Goal: Task Accomplishment & Management: Manage account settings

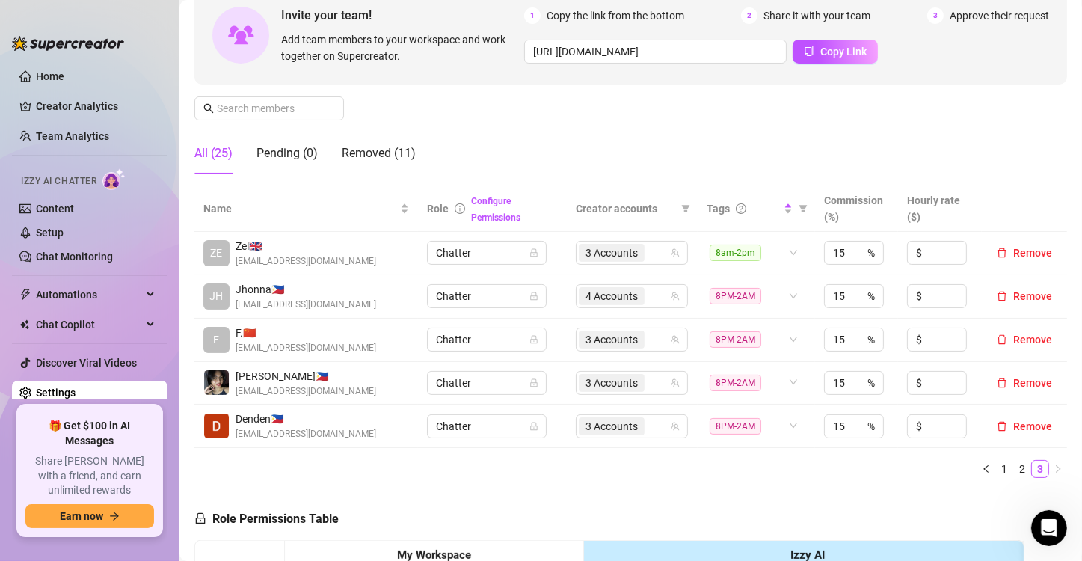
click at [272, 302] on span "[EMAIL_ADDRESS][DOMAIN_NAME]" at bounding box center [306, 305] width 141 height 14
click at [646, 295] on div "4 Accounts" at bounding box center [624, 296] width 90 height 21
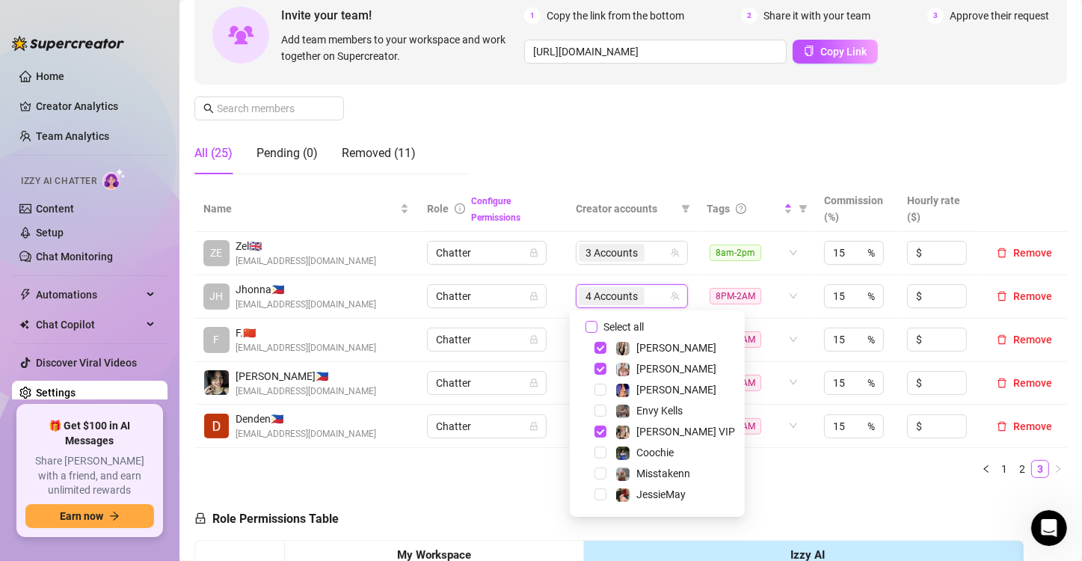
click at [586, 326] on input "Select all" at bounding box center [592, 327] width 12 height 12
checkbox input "false"
click at [549, 309] on td "Chatter" at bounding box center [492, 296] width 149 height 43
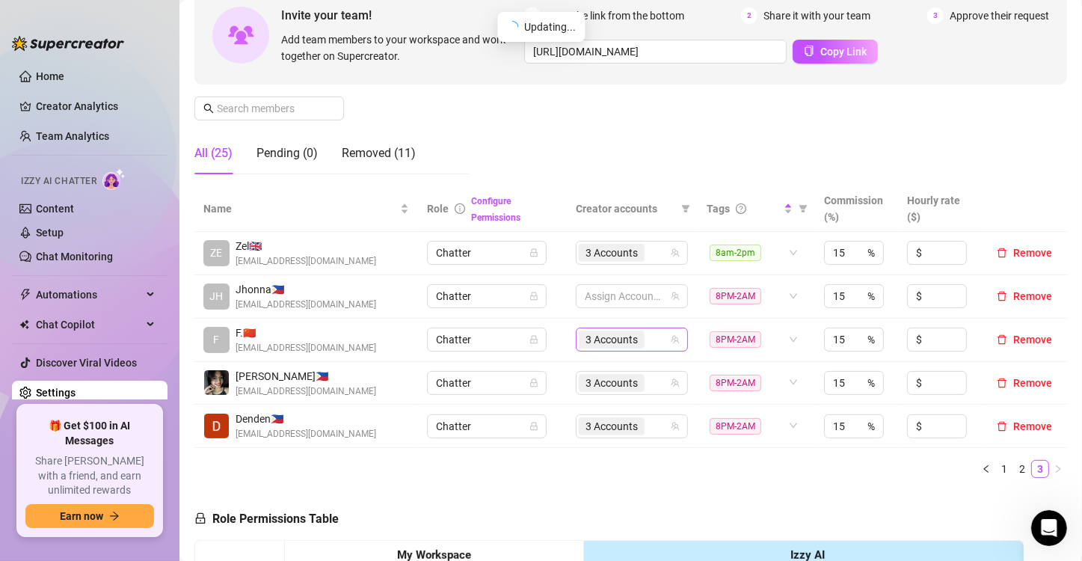
click at [653, 335] on div "3 Accounts" at bounding box center [624, 339] width 90 height 21
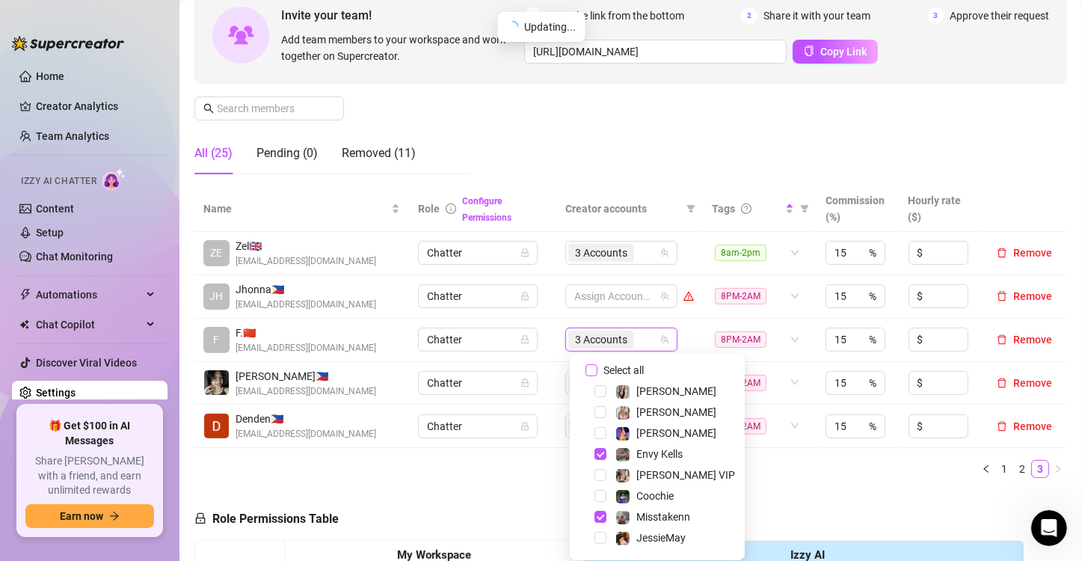
click at [591, 367] on input "Select all" at bounding box center [592, 370] width 12 height 12
checkbox input "false"
click at [547, 319] on td "Chatter" at bounding box center [482, 340] width 147 height 43
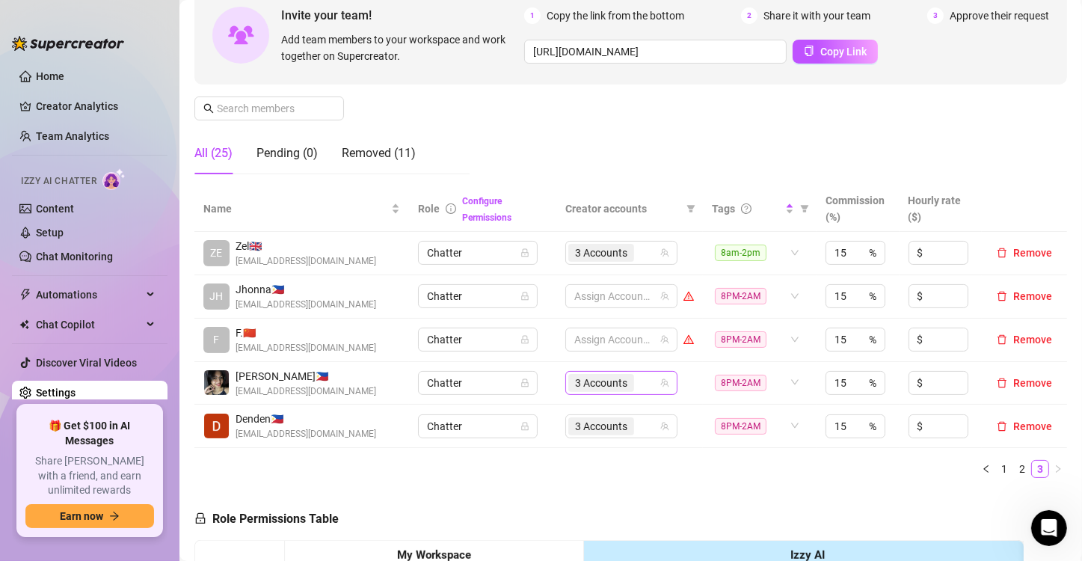
click at [637, 383] on input "search" at bounding box center [638, 383] width 3 height 18
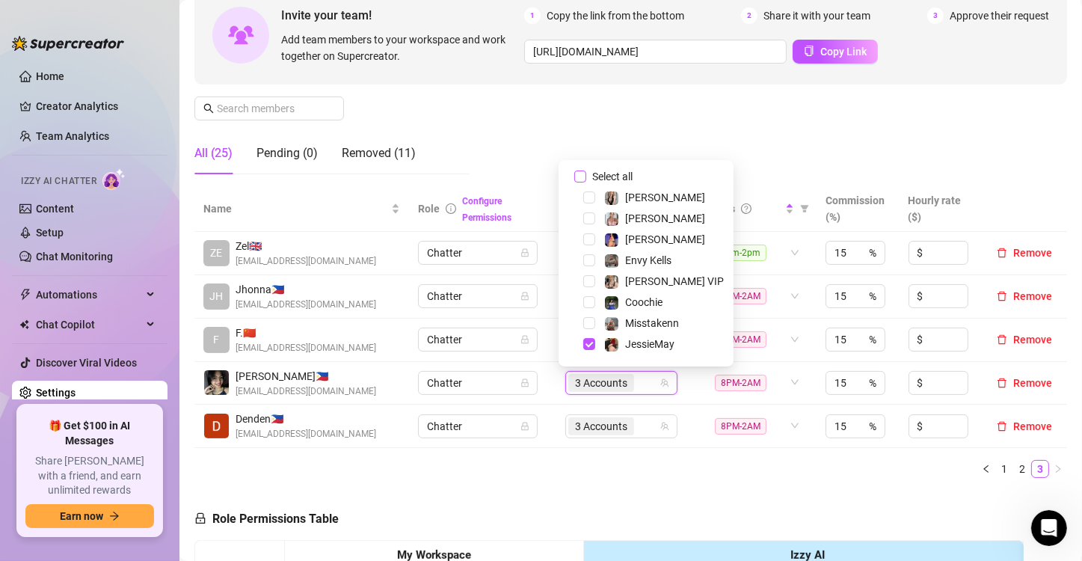
click at [577, 176] on input "Select all" at bounding box center [580, 176] width 12 height 12
checkbox input "false"
click at [642, 424] on div "3 Accounts" at bounding box center [613, 426] width 90 height 21
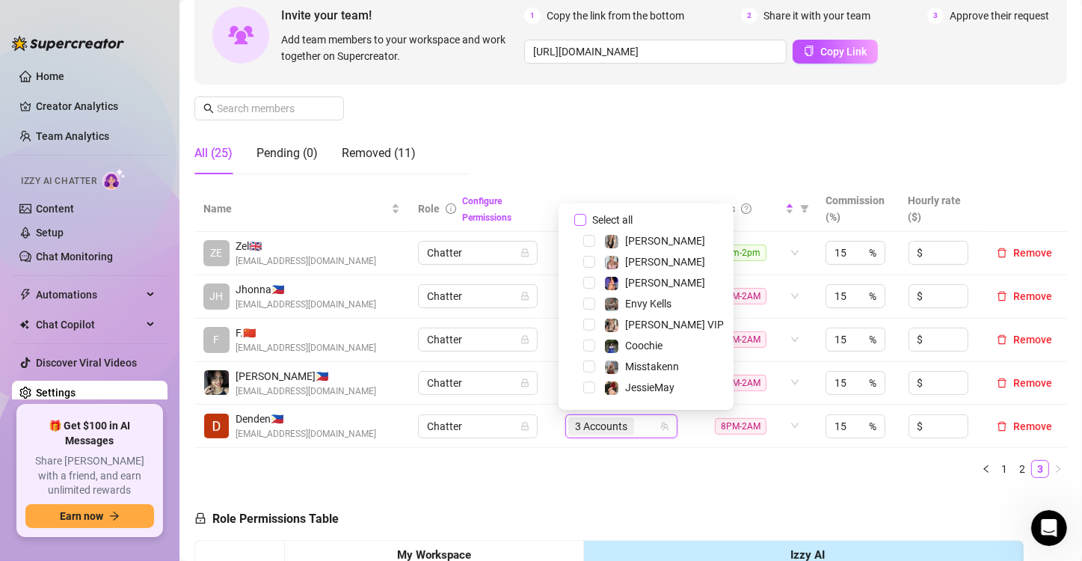
click at [578, 217] on input "Select all" at bounding box center [580, 220] width 12 height 12
checkbox input "false"
click at [704, 449] on div "Name Role Configure Permissions Creator accounts Tags Commission (%) Hourly rat…" at bounding box center [630, 332] width 873 height 292
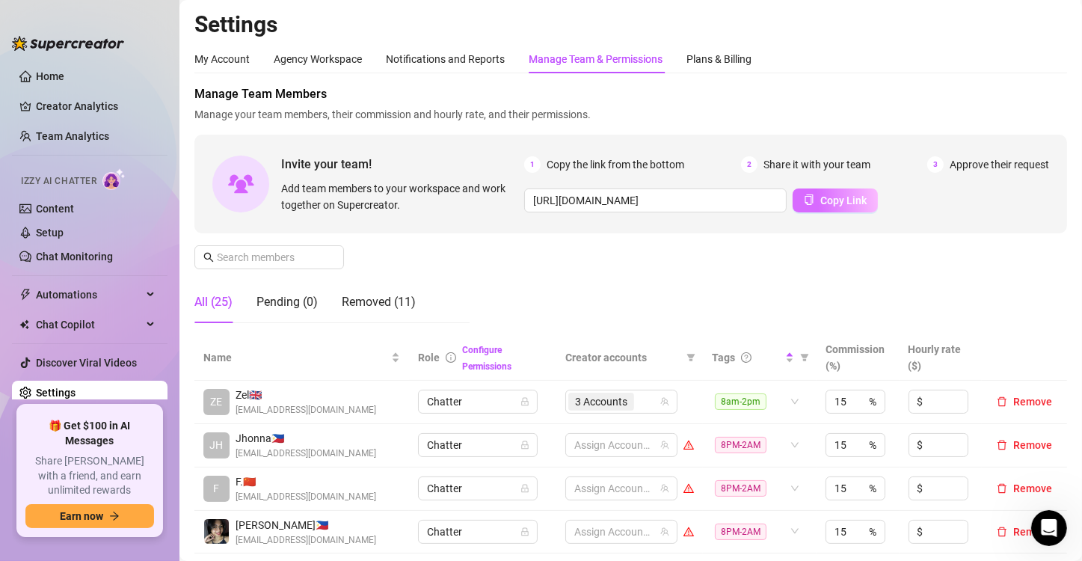
click at [836, 194] on span "Copy Link" at bounding box center [843, 200] width 46 height 12
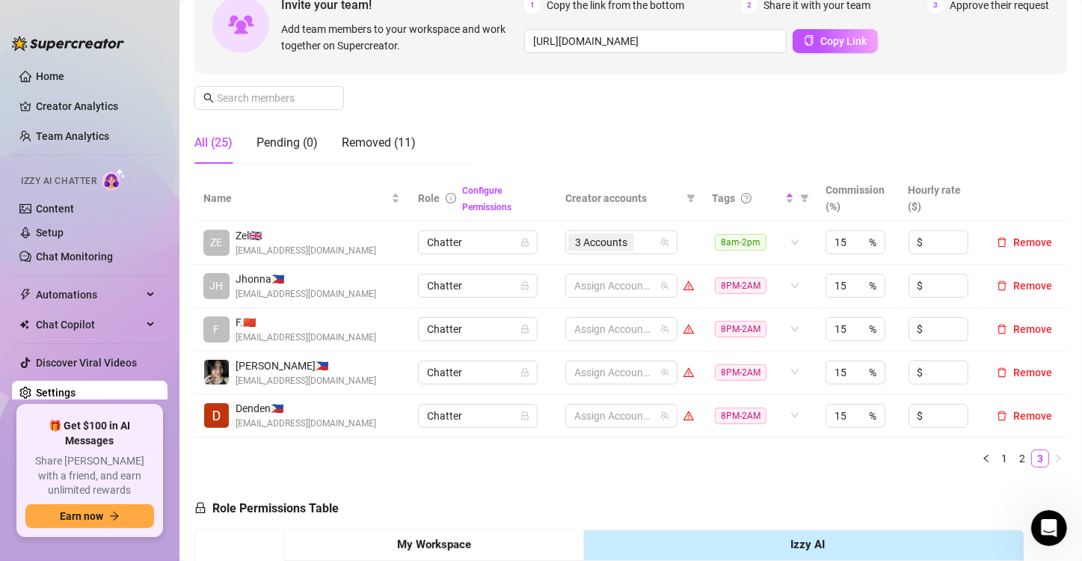
scroll to position [299, 0]
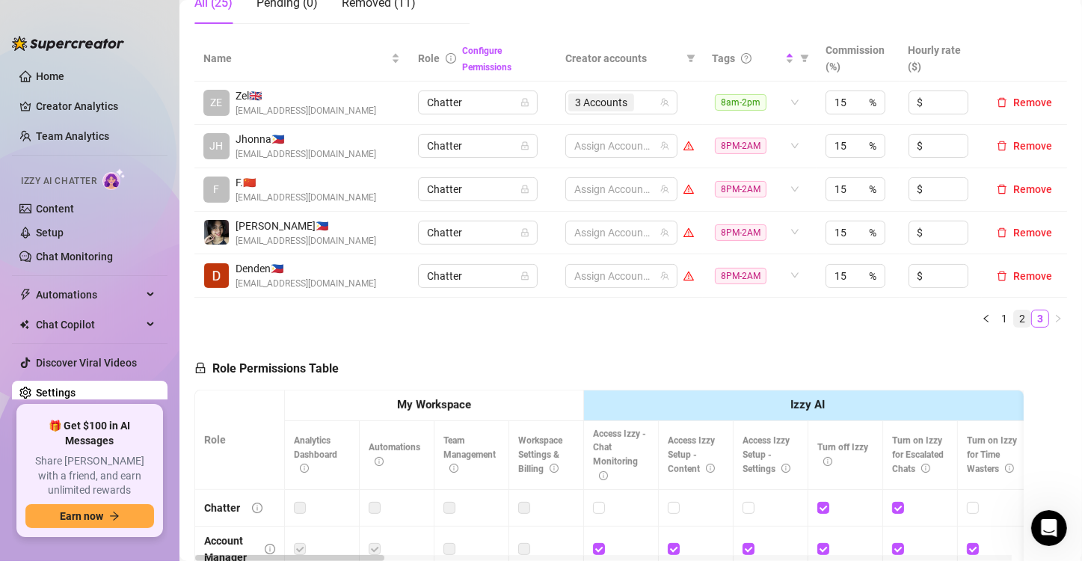
click at [1014, 315] on link "2" at bounding box center [1022, 318] width 16 height 16
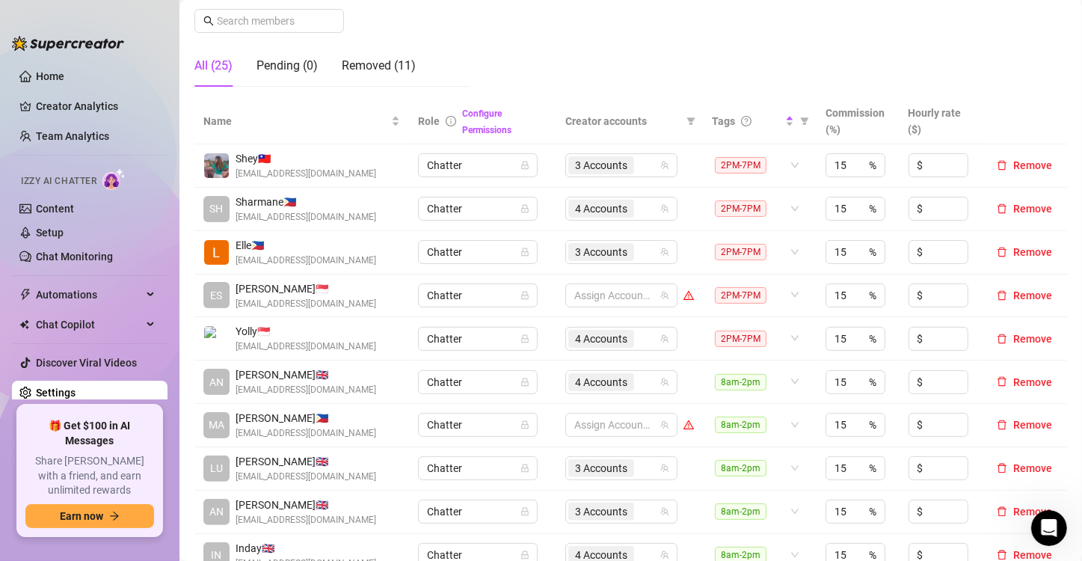
scroll to position [224, 0]
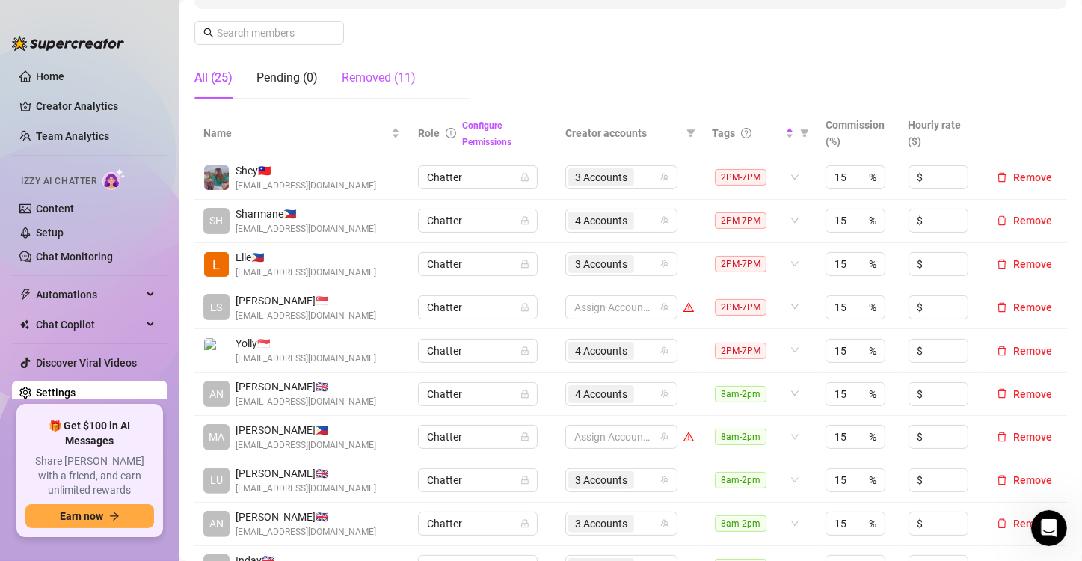
click at [381, 78] on div "Removed (11)" at bounding box center [379, 78] width 74 height 18
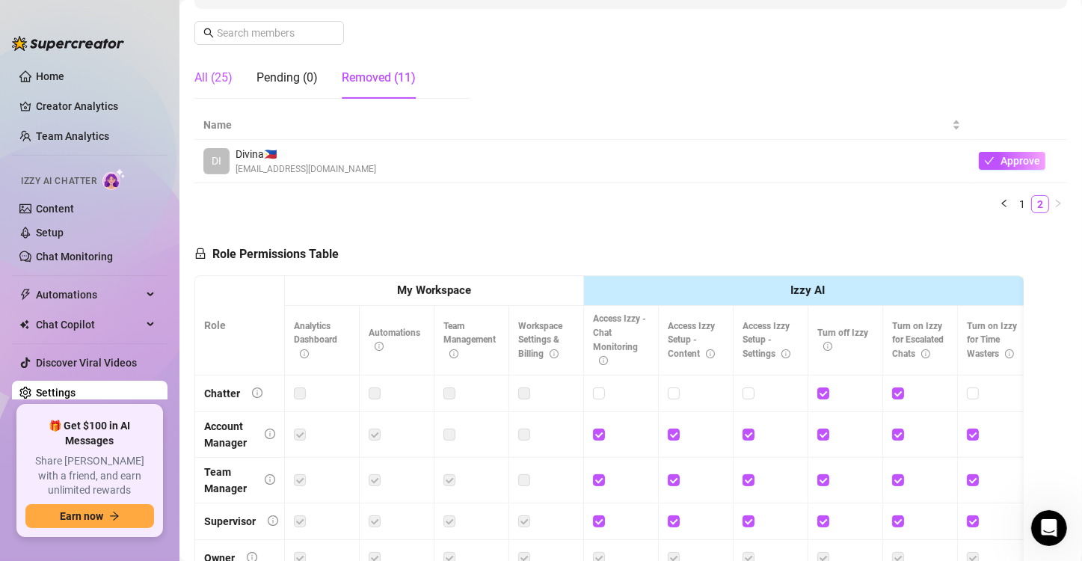
click at [216, 76] on div "All (25)" at bounding box center [213, 78] width 38 height 18
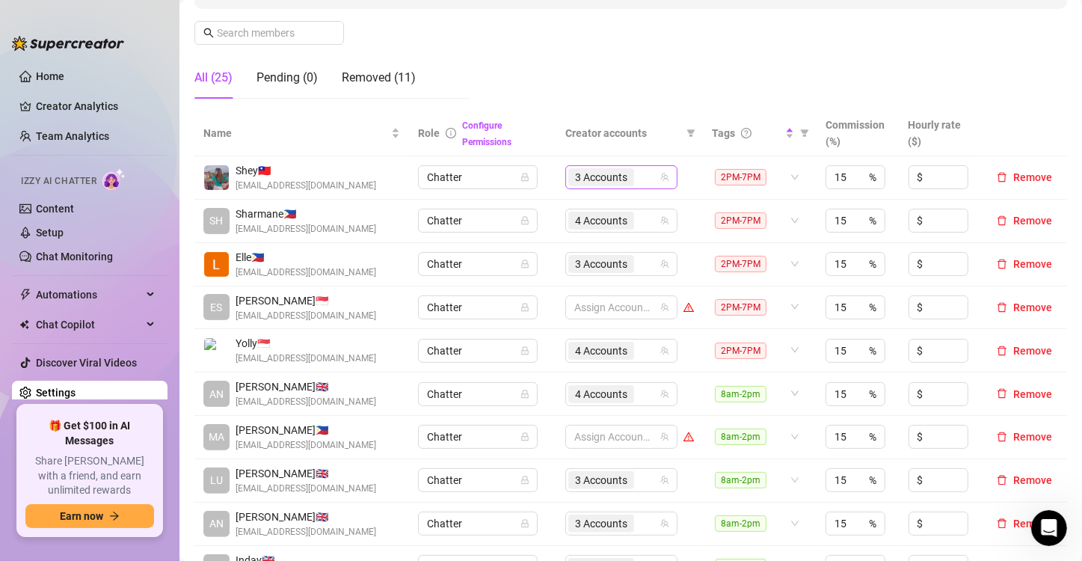
click at [639, 178] on div "3 Accounts" at bounding box center [613, 177] width 90 height 21
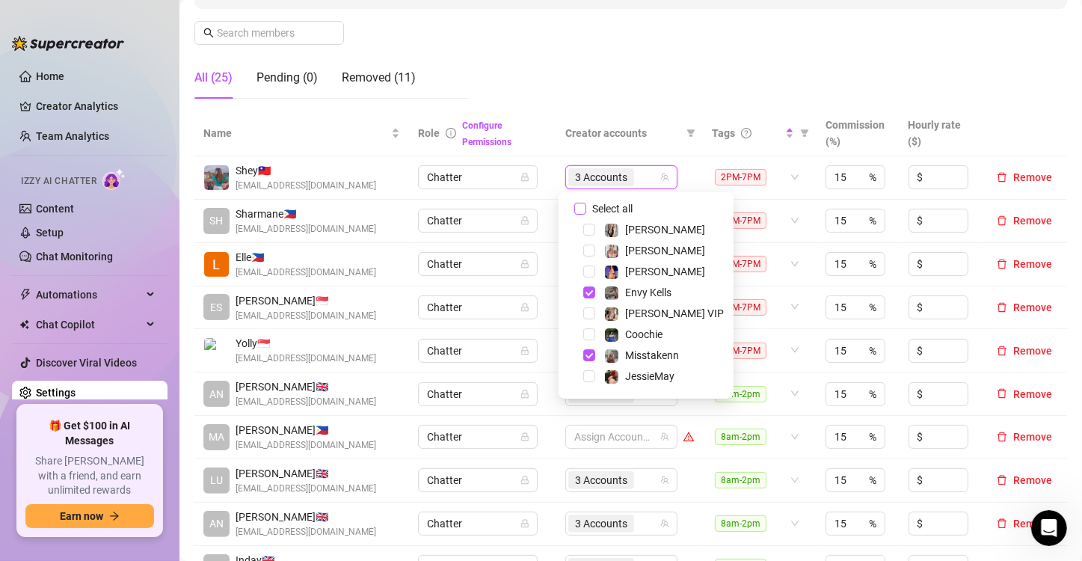
click at [578, 206] on input "Select all" at bounding box center [580, 209] width 12 height 12
checkbox input "false"
click at [535, 194] on td "Chatter" at bounding box center [482, 177] width 147 height 43
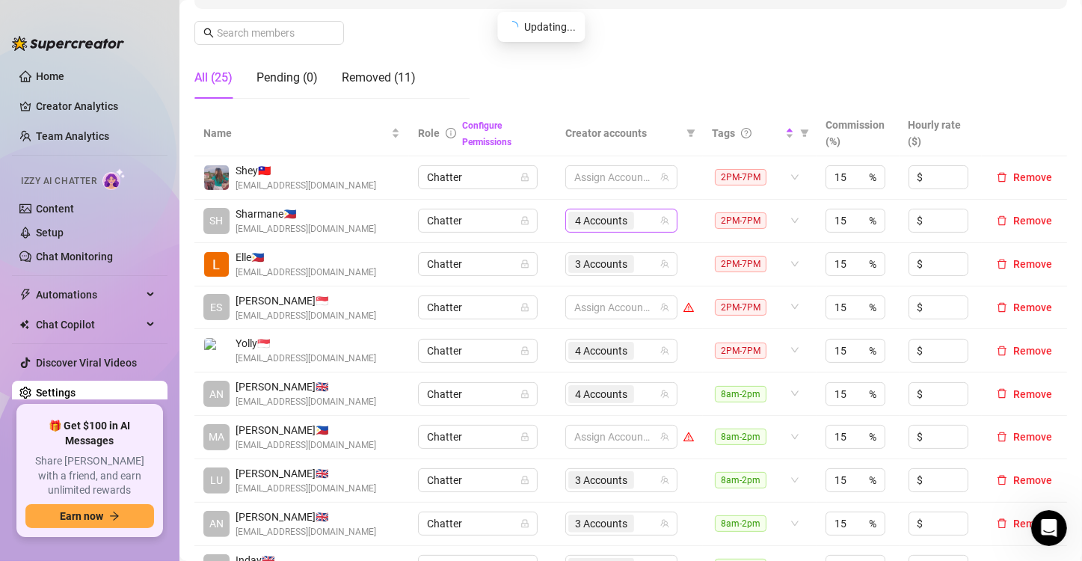
click at [633, 220] on div "4 Accounts" at bounding box center [613, 220] width 90 height 21
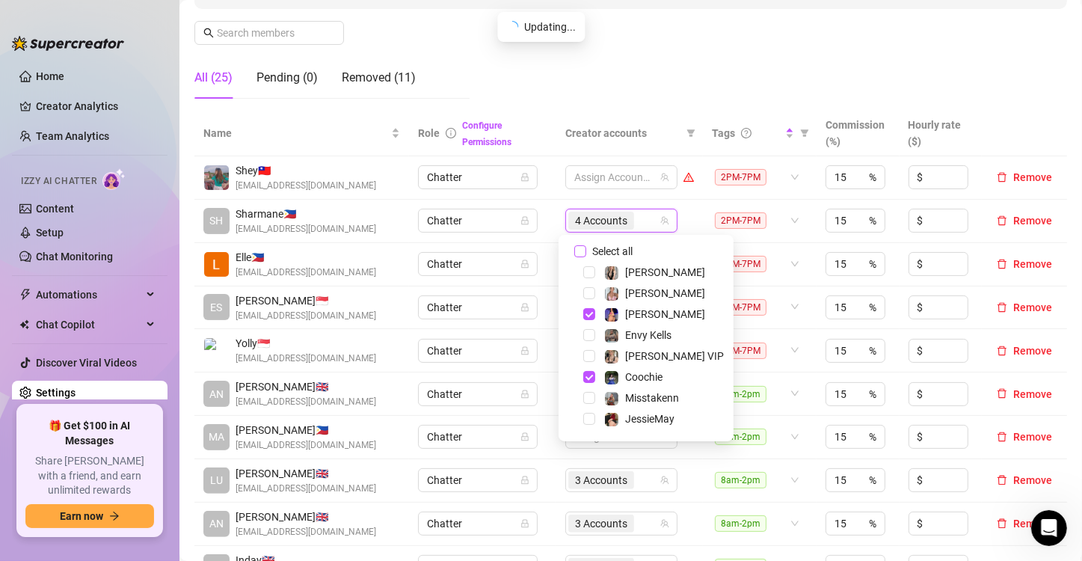
click at [577, 248] on input "Select all" at bounding box center [580, 251] width 12 height 12
checkbox input "false"
click at [556, 230] on td "Assign Accounts" at bounding box center [629, 221] width 147 height 43
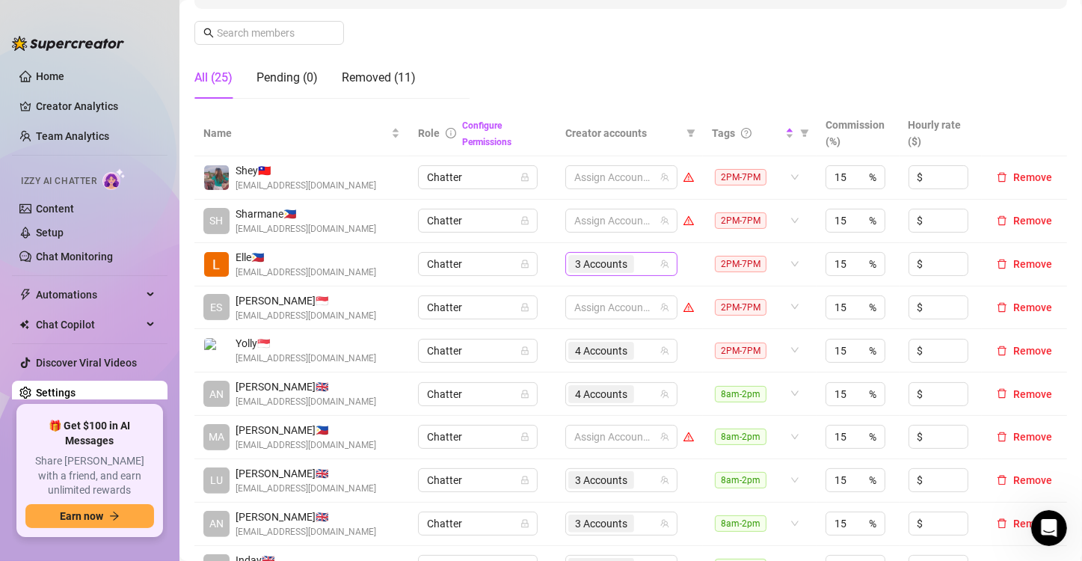
click at [636, 263] on div "3 Accounts" at bounding box center [613, 263] width 90 height 21
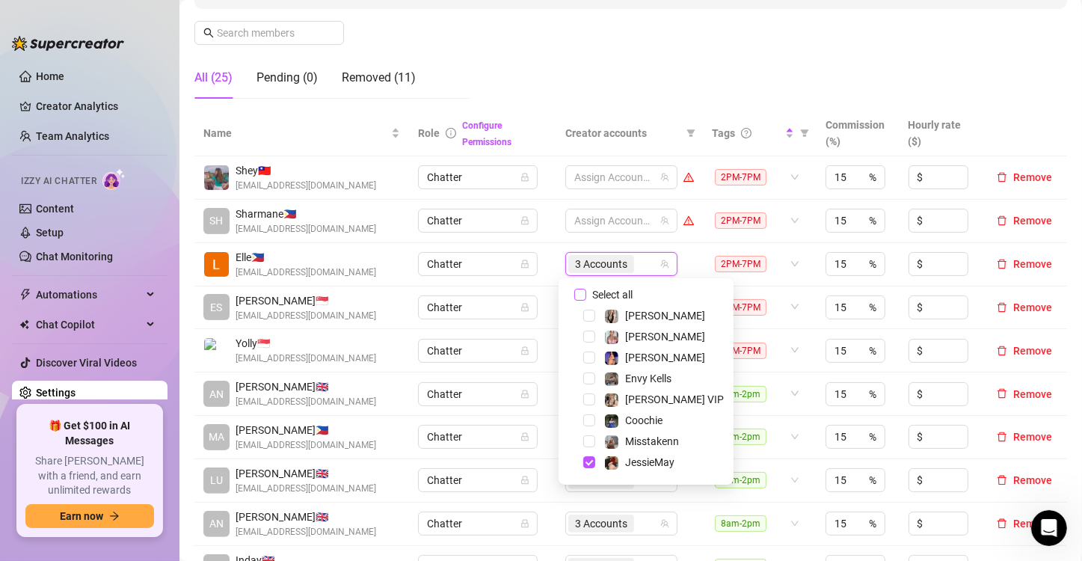
click at [581, 293] on input "Select all" at bounding box center [580, 295] width 12 height 12
checkbox input "false"
click at [544, 264] on td "Chatter" at bounding box center [482, 264] width 147 height 43
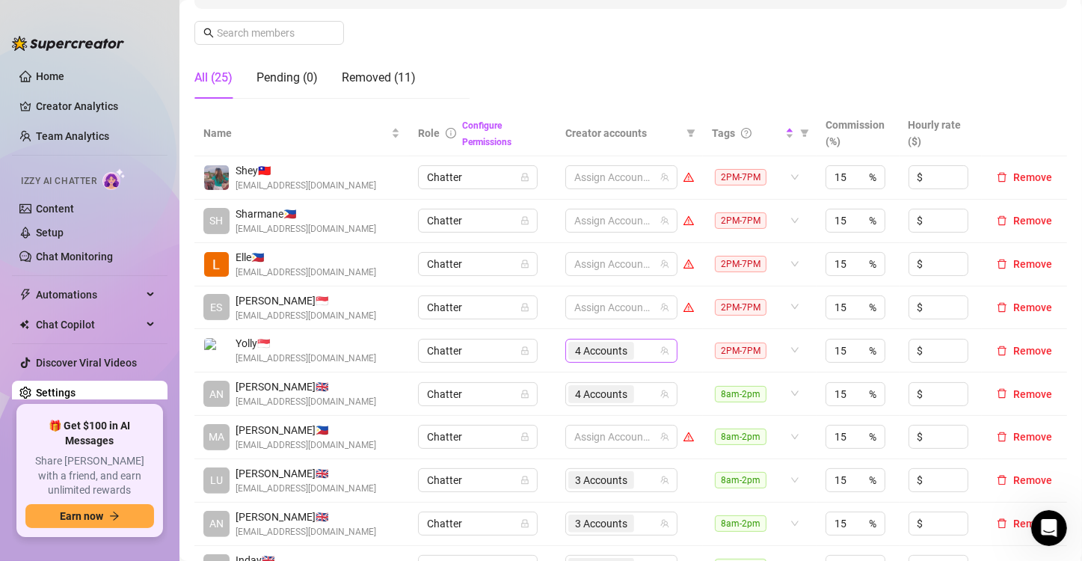
click at [633, 349] on div "4 Accounts" at bounding box center [613, 350] width 90 height 21
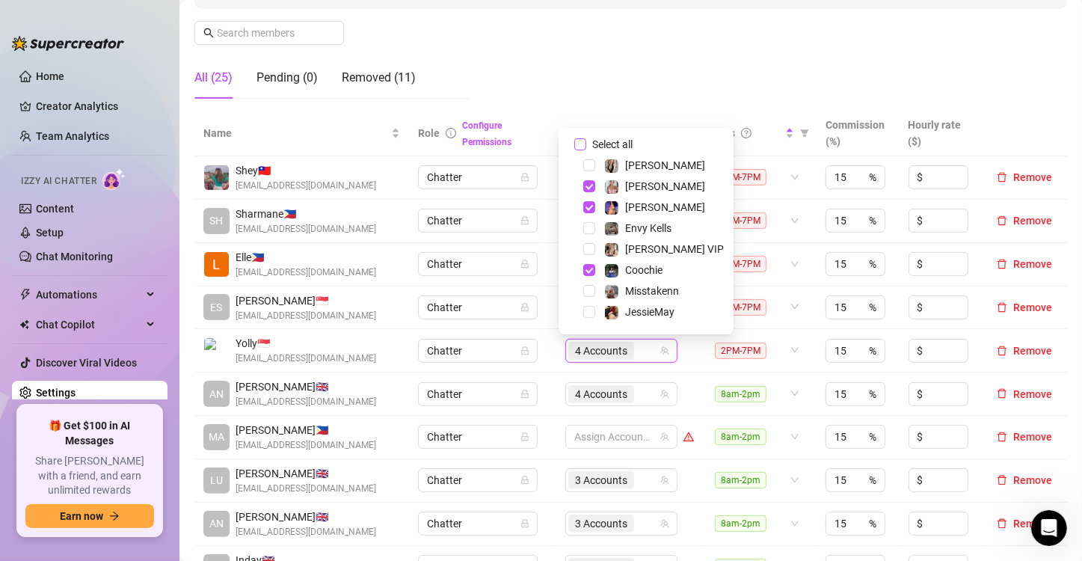
click at [580, 144] on input "Select all" at bounding box center [580, 144] width 12 height 12
checkbox input "false"
click at [537, 330] on td "Chatter" at bounding box center [482, 350] width 147 height 43
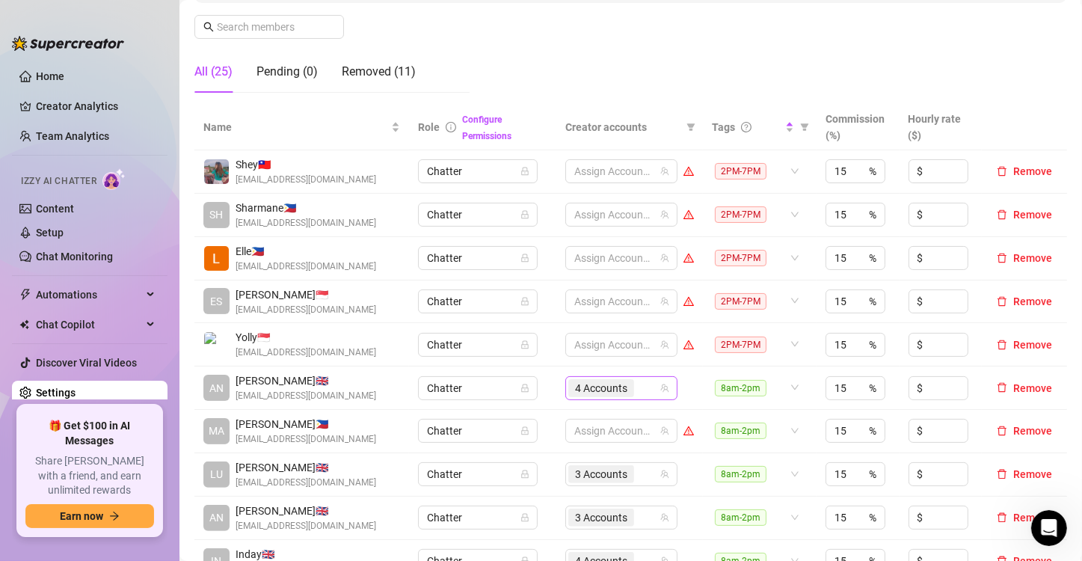
scroll to position [150, 0]
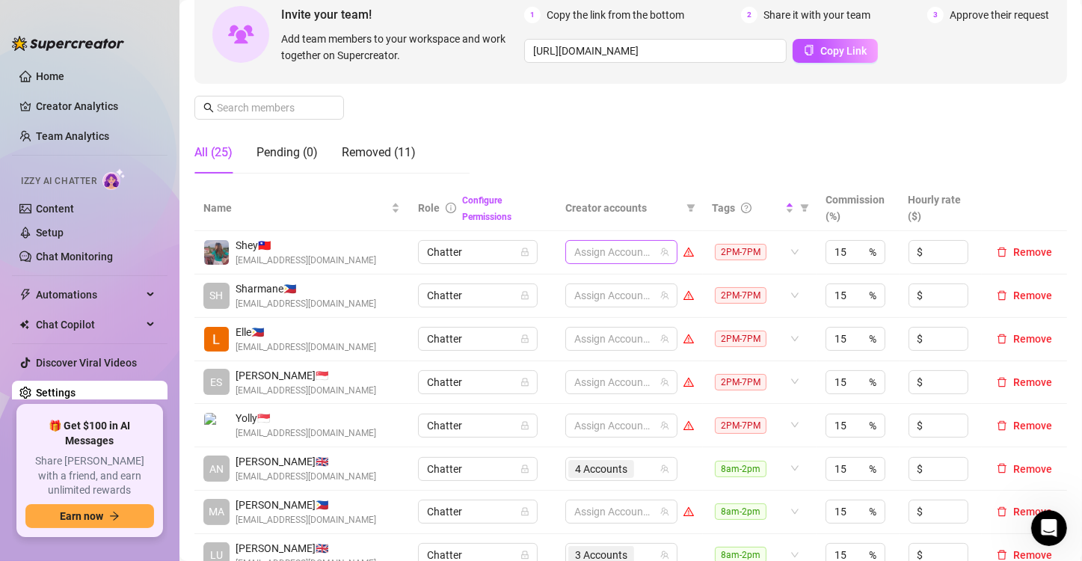
click at [600, 251] on div at bounding box center [613, 252] width 90 height 21
type input "jade"
click at [588, 308] on span "Select tree node" at bounding box center [589, 304] width 12 height 12
type input "valen"
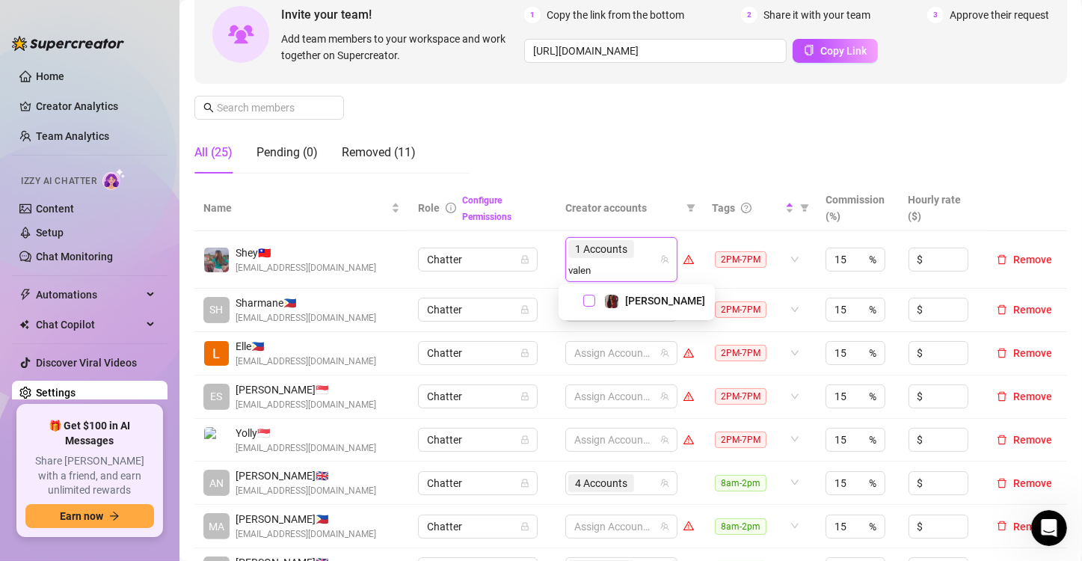
click at [588, 303] on span "Select tree node" at bounding box center [589, 301] width 12 height 12
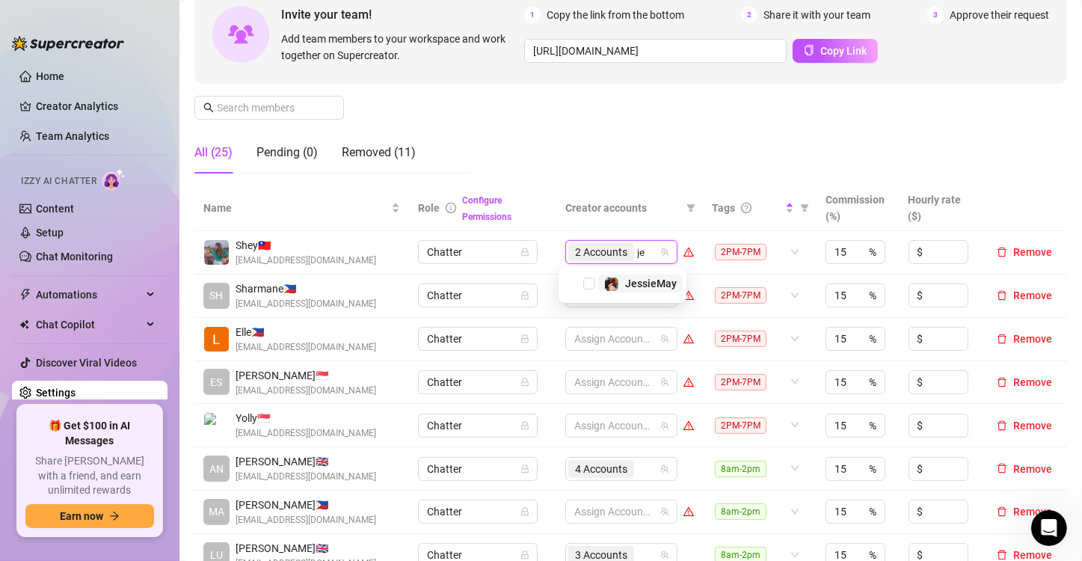
type input "jes"
click at [591, 287] on span "Select tree node" at bounding box center [589, 283] width 12 height 12
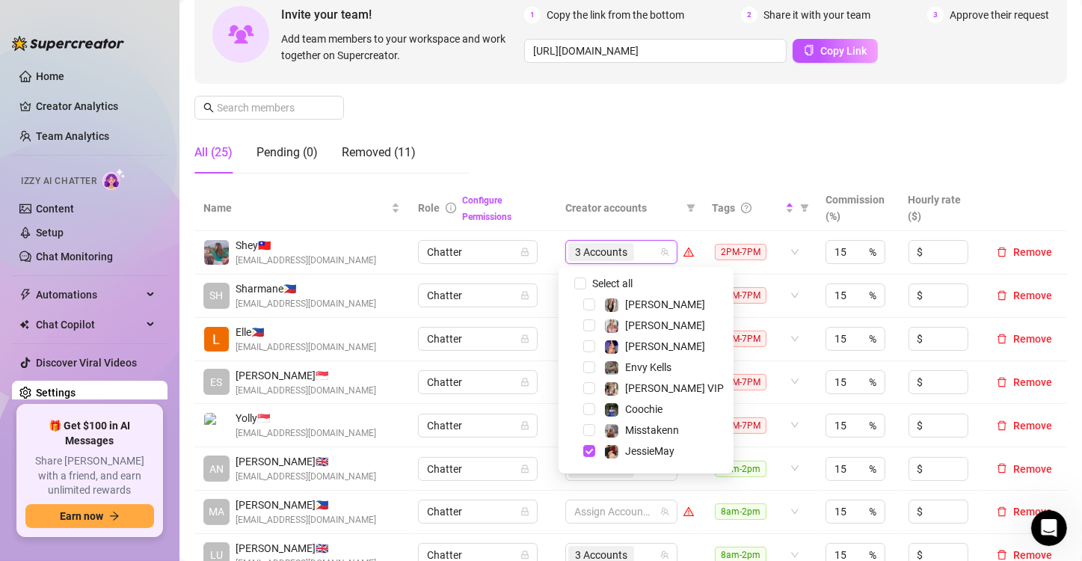
click at [556, 218] on th "Creator accounts" at bounding box center [629, 208] width 147 height 46
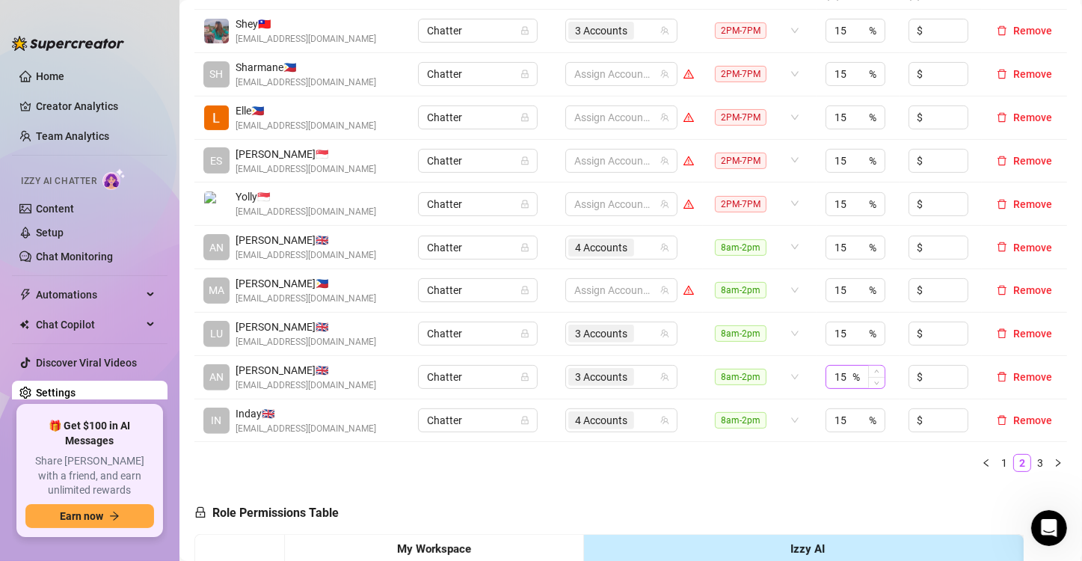
scroll to position [374, 0]
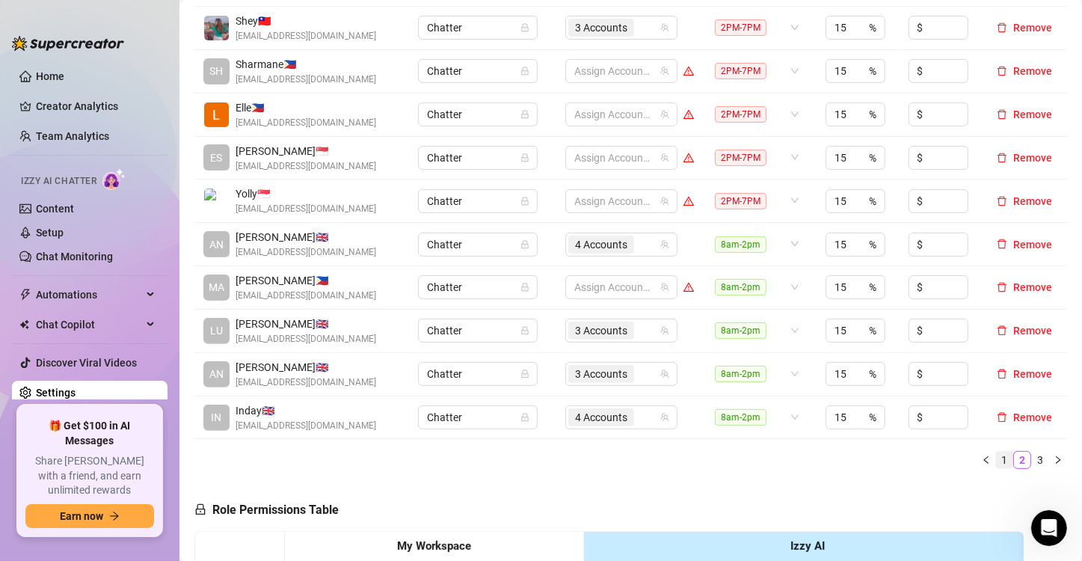
click at [996, 461] on link "1" at bounding box center [1004, 460] width 16 height 16
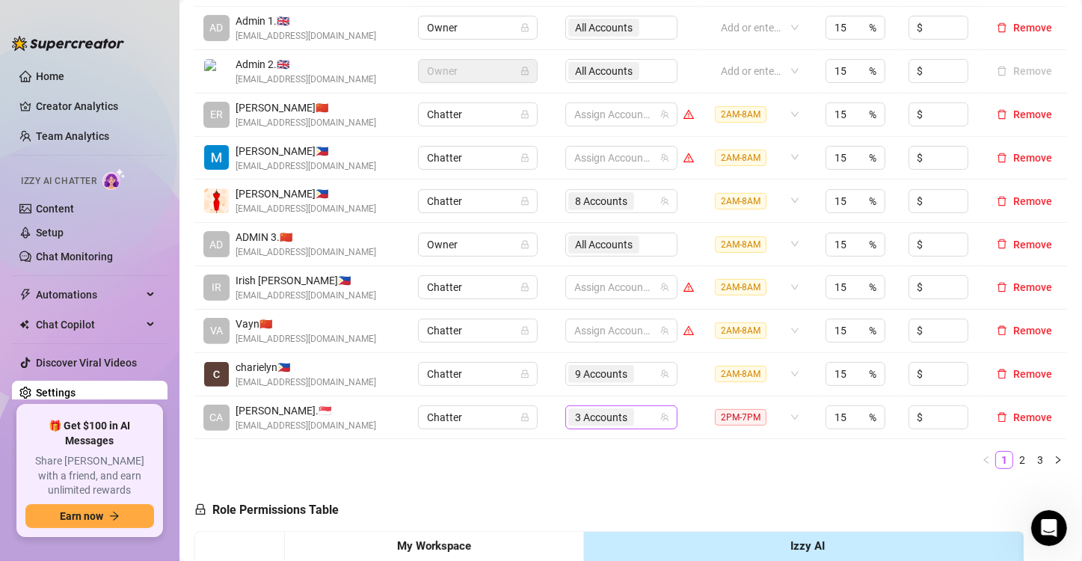
click at [596, 412] on span "3 Accounts" at bounding box center [601, 417] width 52 height 16
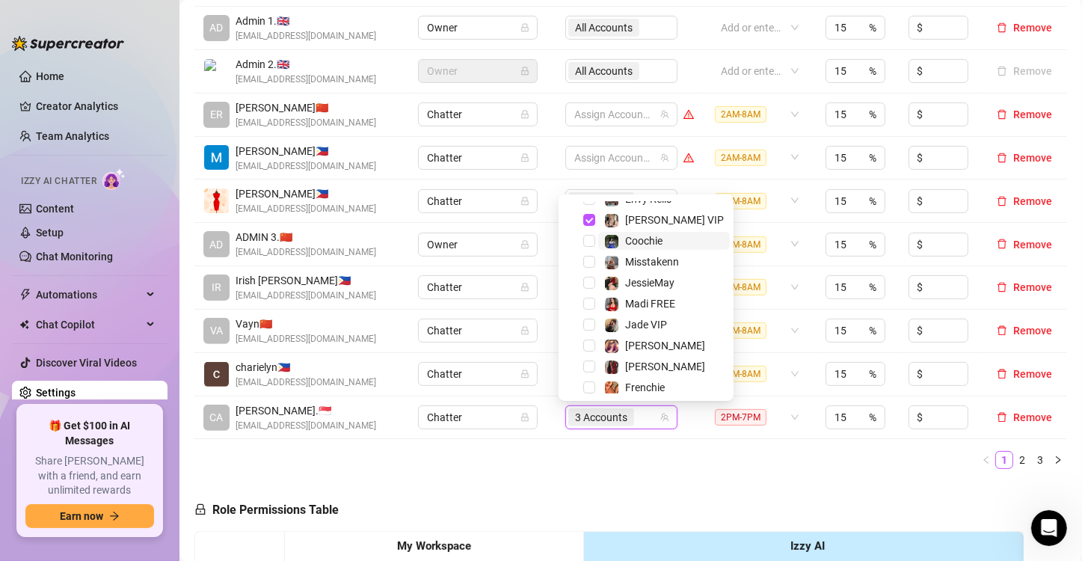
scroll to position [150, 0]
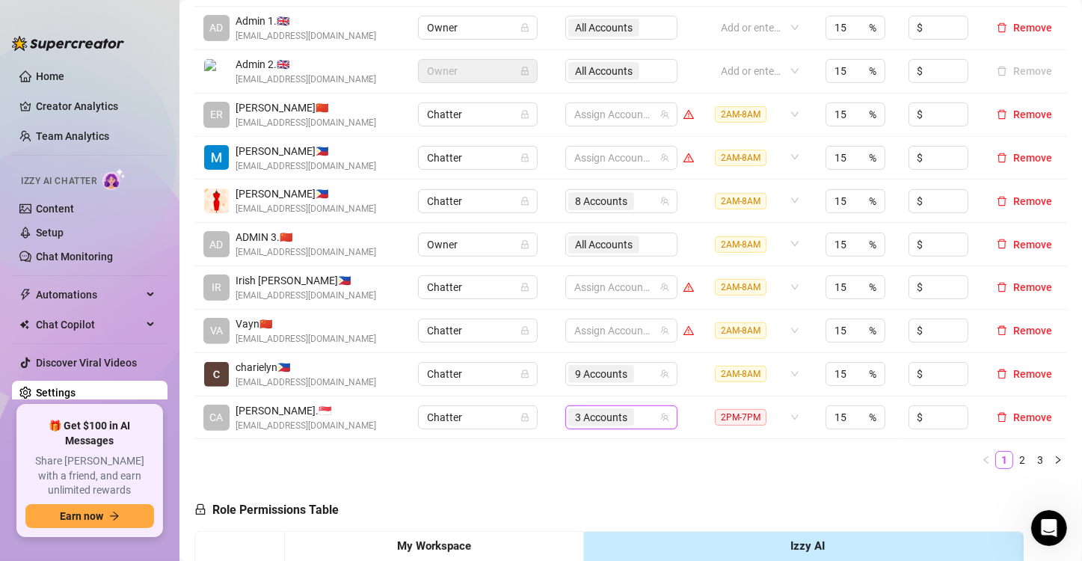
click at [695, 455] on ul "1 2 3" at bounding box center [630, 460] width 873 height 18
click at [1014, 456] on link "2" at bounding box center [1022, 460] width 16 height 16
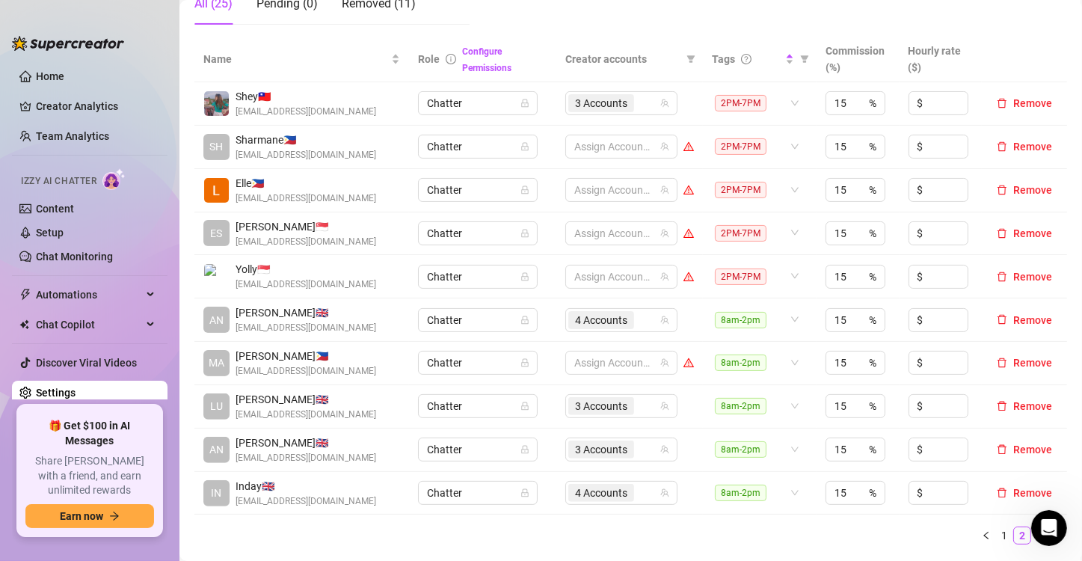
scroll to position [224, 0]
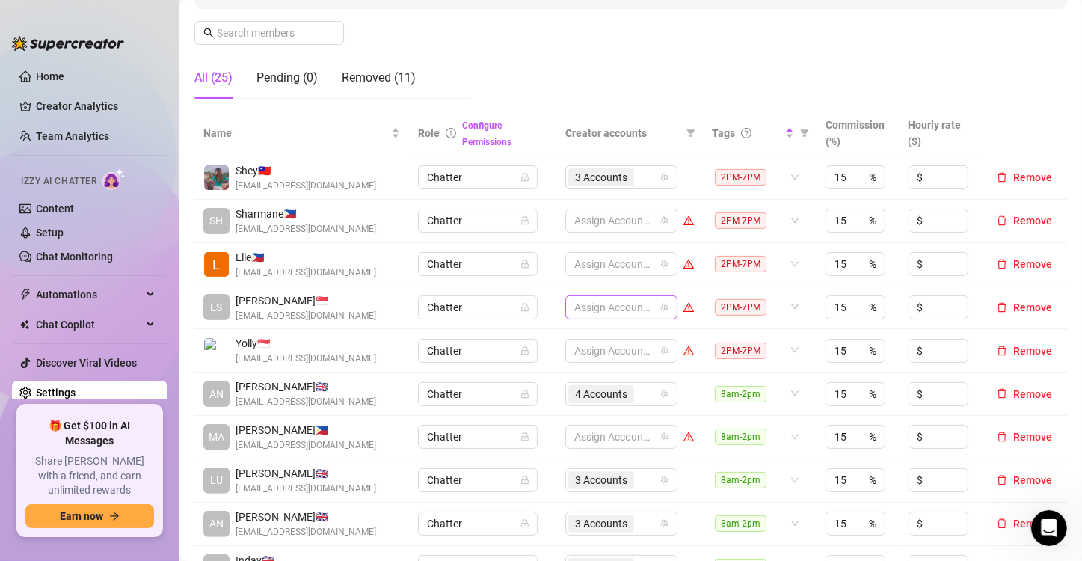
click at [596, 306] on div at bounding box center [613, 307] width 90 height 21
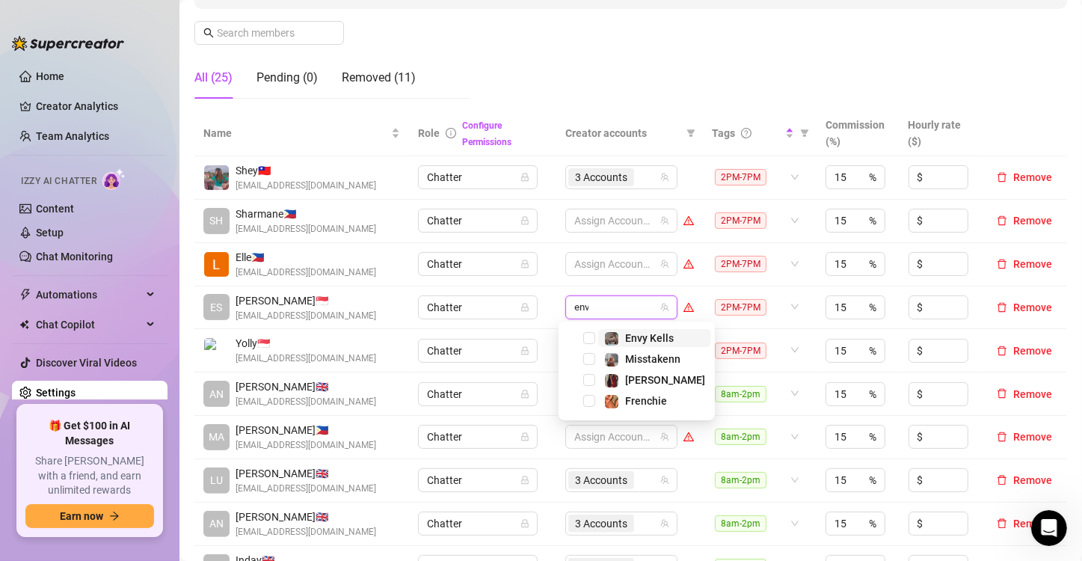
type input "envy"
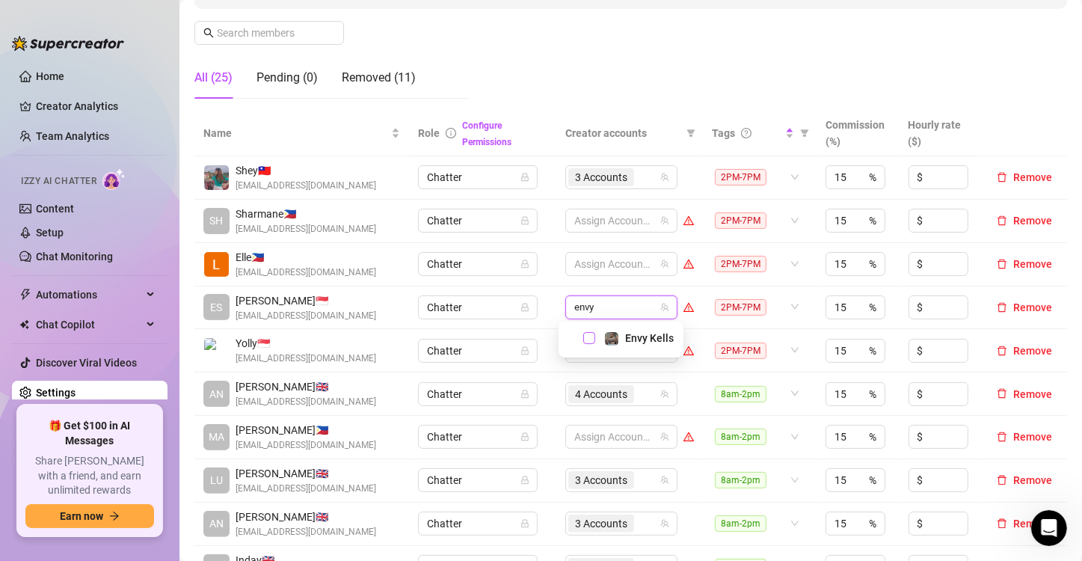
click at [590, 339] on span "Select tree node" at bounding box center [589, 338] width 12 height 12
type input "phoe"
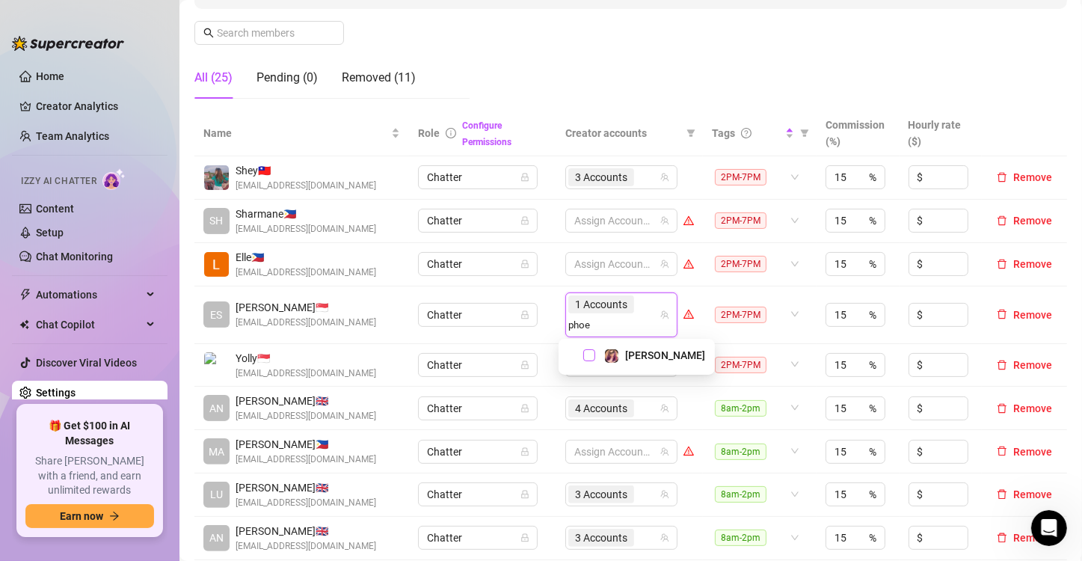
click at [591, 358] on span "Select tree node" at bounding box center [589, 355] width 12 height 12
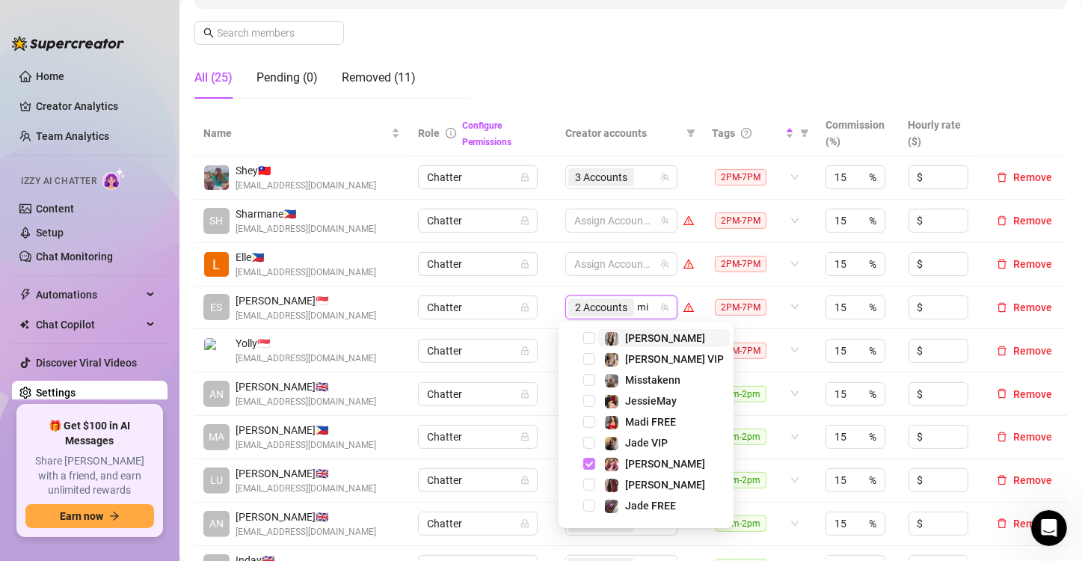
type input "mis"
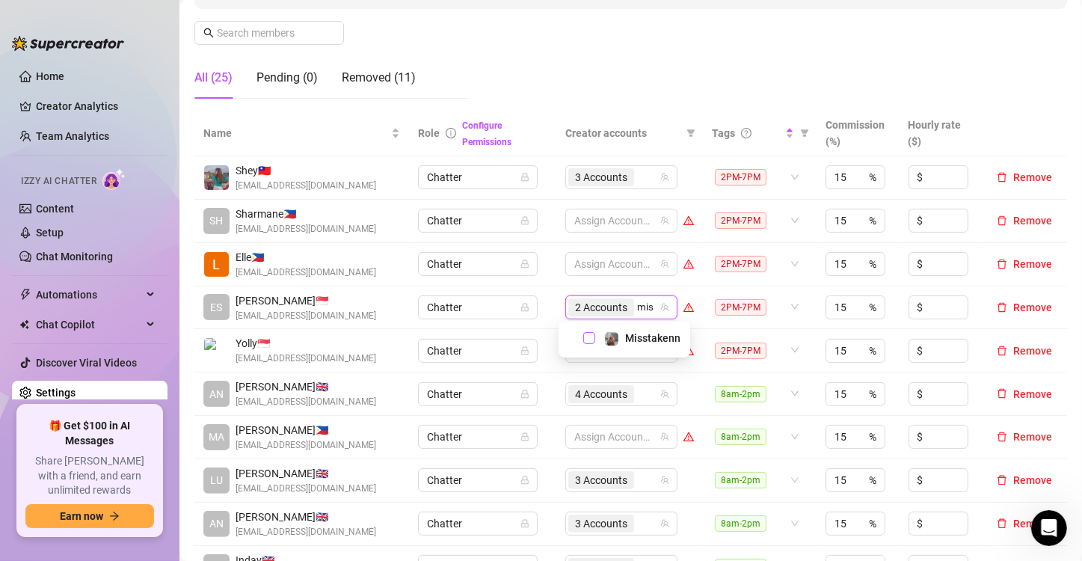
click at [591, 338] on span "Select tree node" at bounding box center [589, 338] width 12 height 12
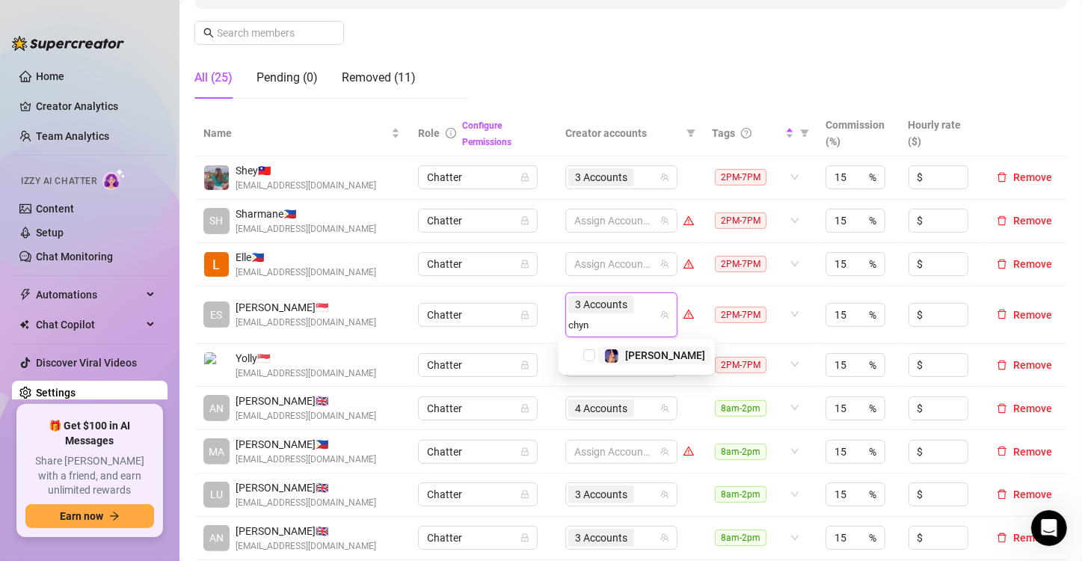
type input "[PERSON_NAME]"
click at [591, 354] on span "Select tree node" at bounding box center [589, 355] width 12 height 12
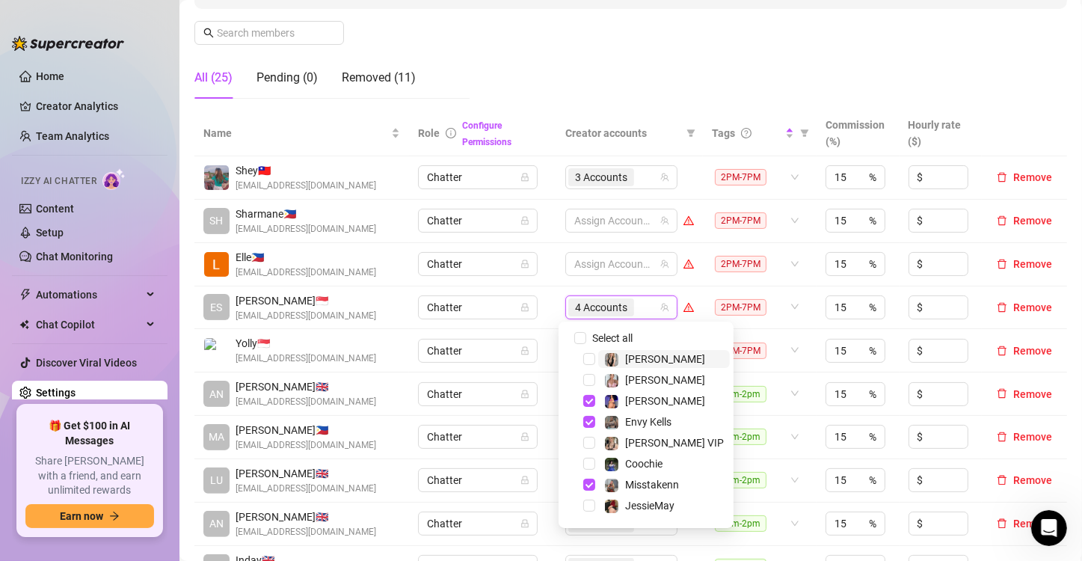
click at [544, 323] on td "Chatter" at bounding box center [482, 307] width 147 height 43
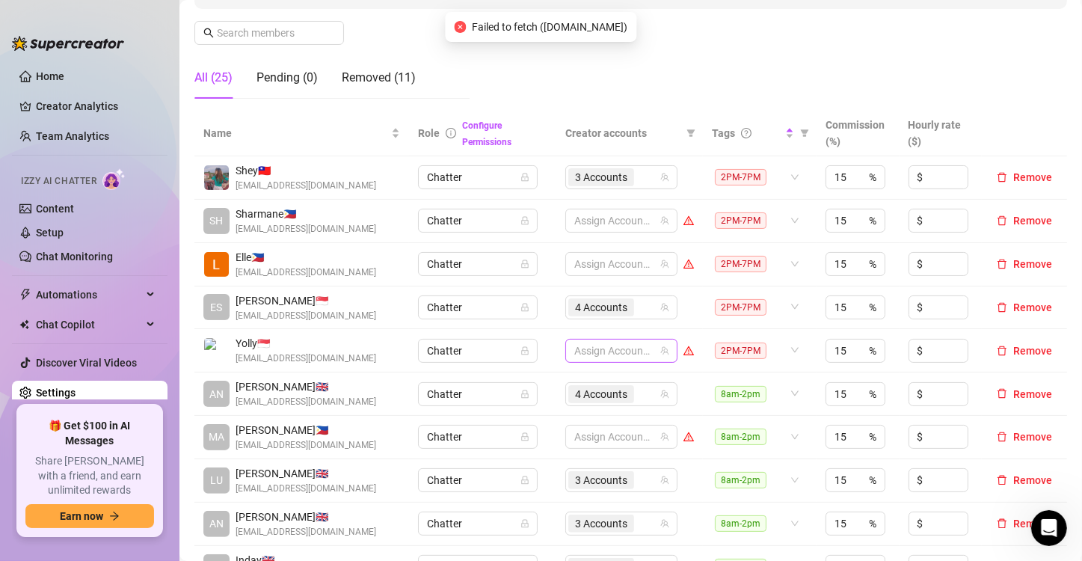
click at [621, 345] on div at bounding box center [613, 350] width 90 height 21
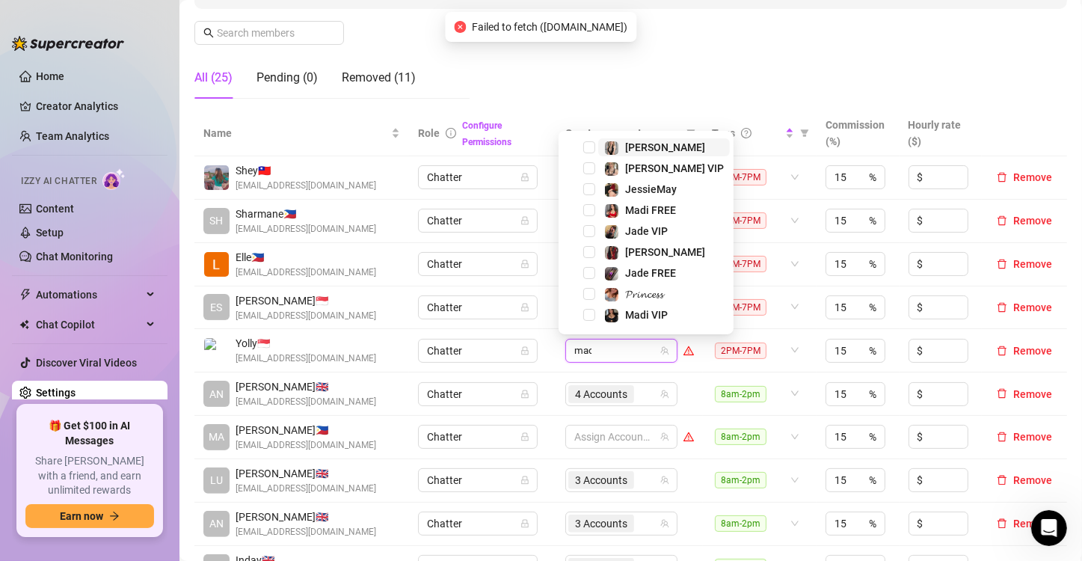
type input "madi"
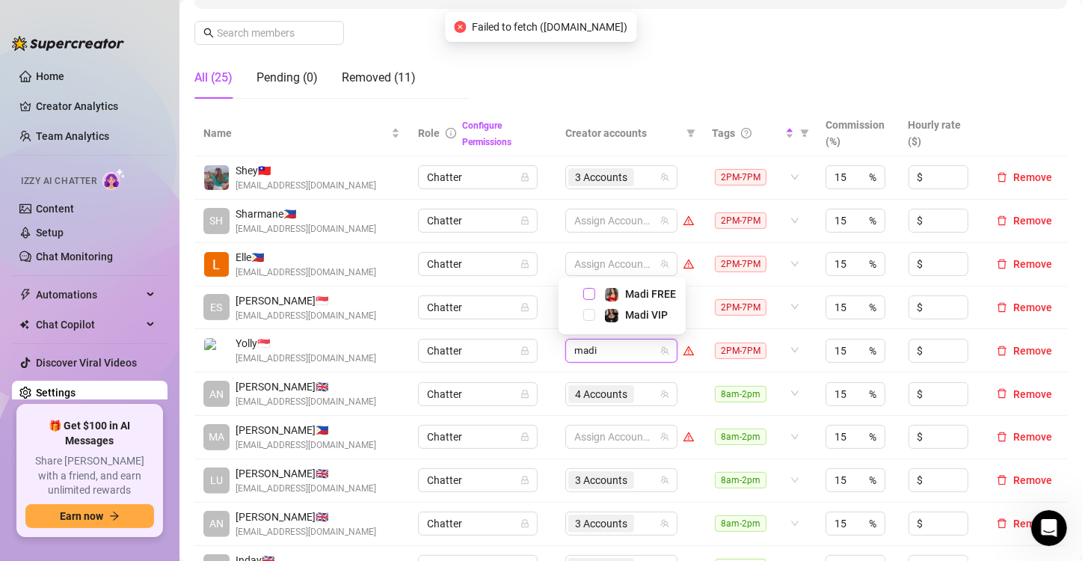
click at [588, 290] on span "Select tree node" at bounding box center [589, 294] width 12 height 12
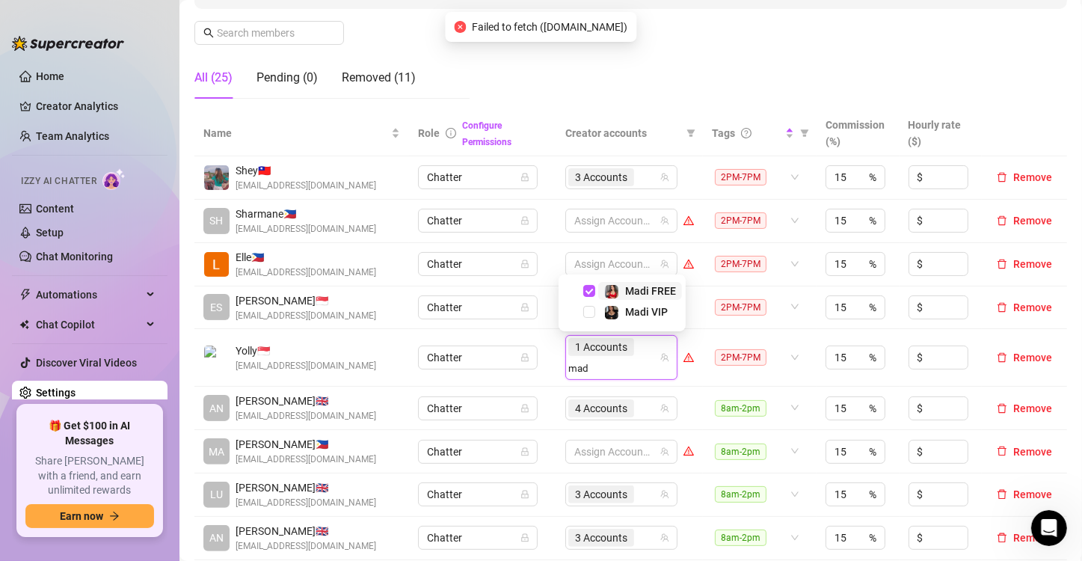
type input "madi"
click at [589, 309] on span "Select tree node" at bounding box center [589, 312] width 12 height 12
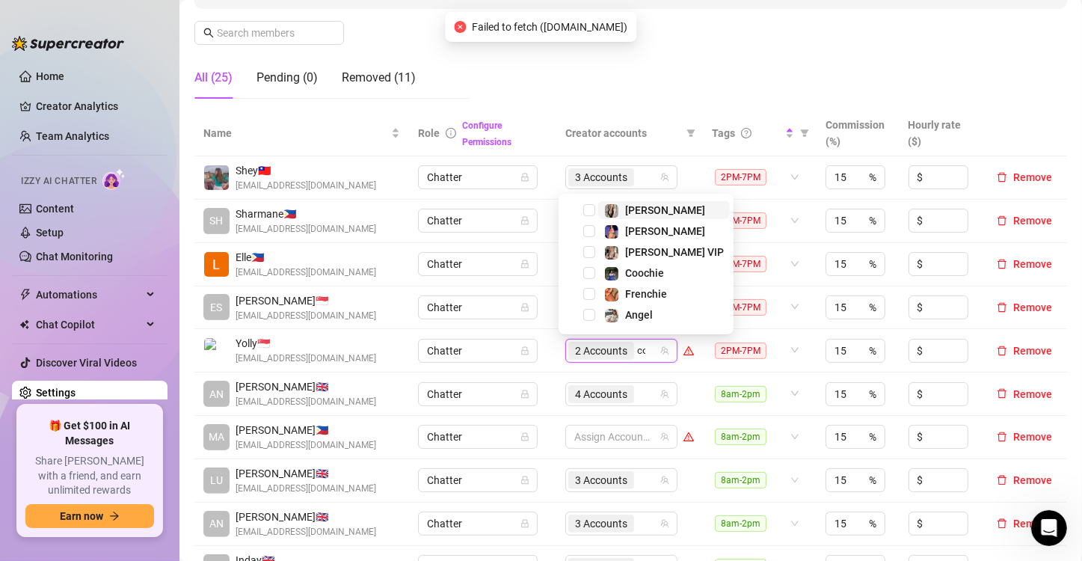
type input "coo"
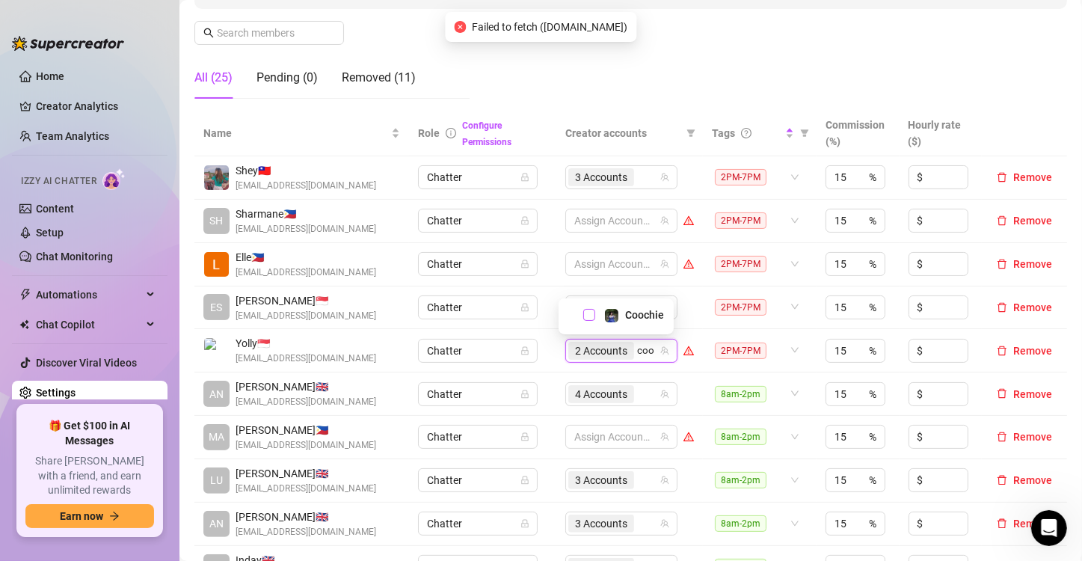
click at [590, 316] on span "Select tree node" at bounding box center [589, 315] width 12 height 12
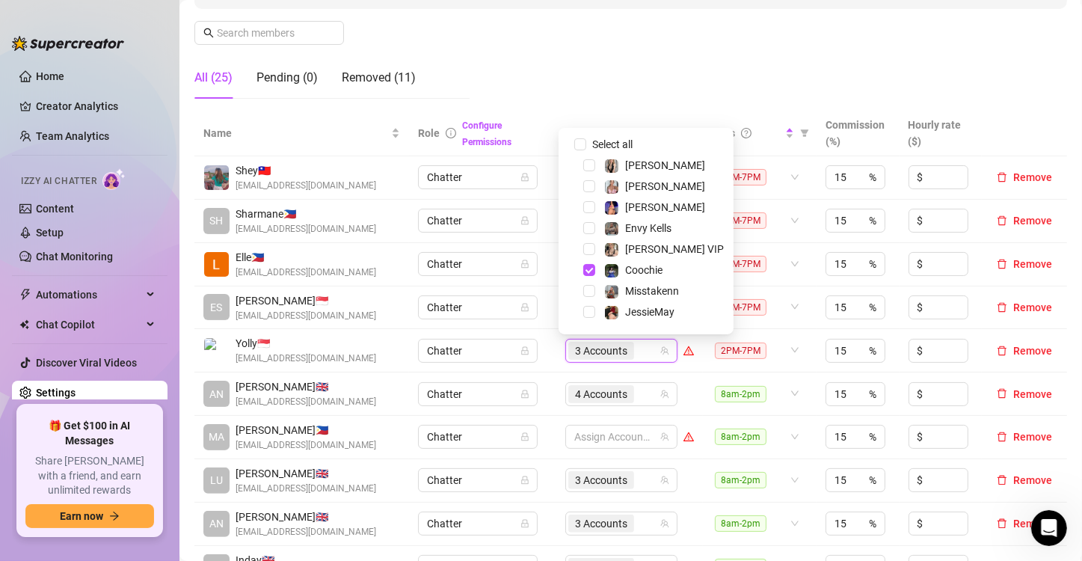
click at [545, 330] on td "Chatter" at bounding box center [482, 350] width 147 height 43
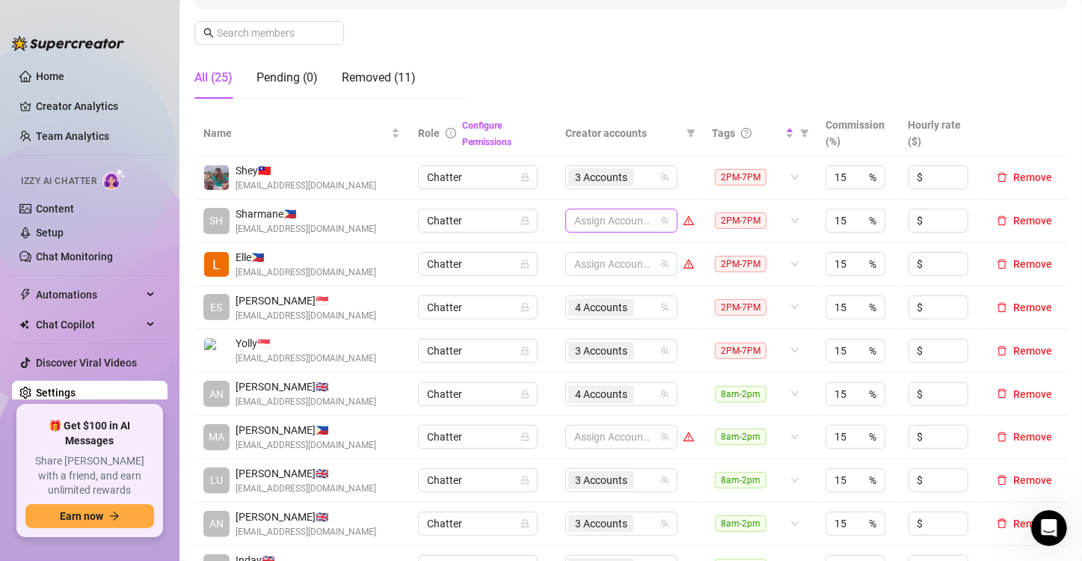
click at [594, 218] on div at bounding box center [613, 220] width 90 height 21
type input "[PERSON_NAME]"
click at [589, 258] on div "[PERSON_NAME]" at bounding box center [636, 251] width 149 height 18
click at [589, 254] on span "Select tree node" at bounding box center [589, 251] width 12 height 12
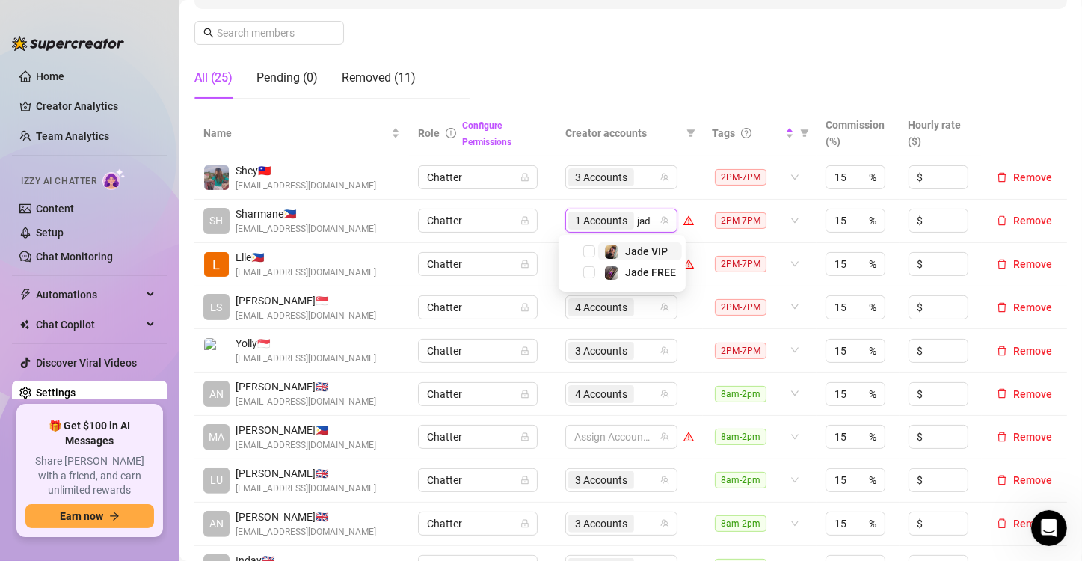
type input "jade"
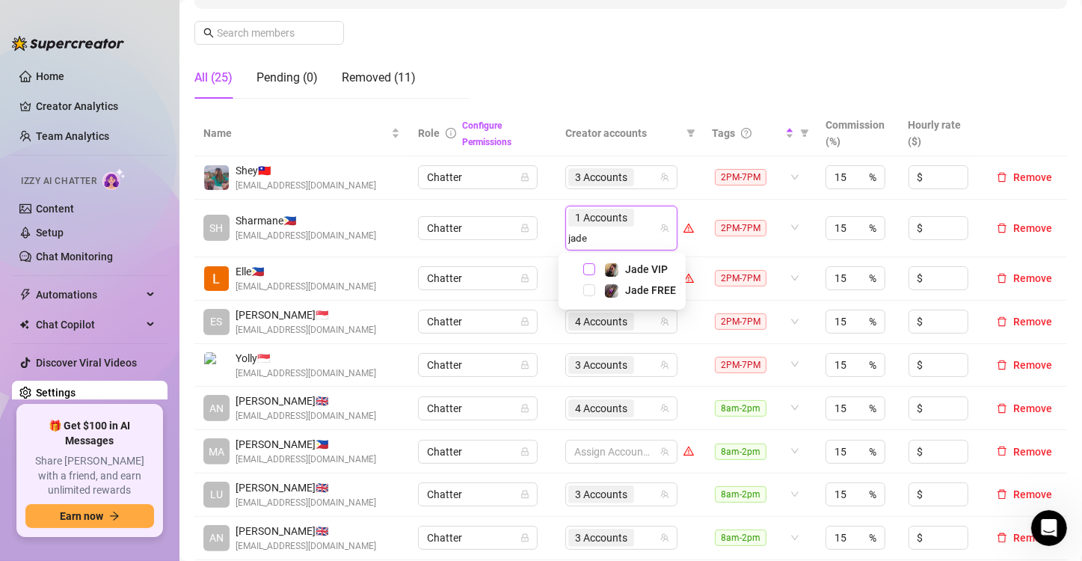
click at [589, 268] on span "Select tree node" at bounding box center [589, 269] width 12 height 12
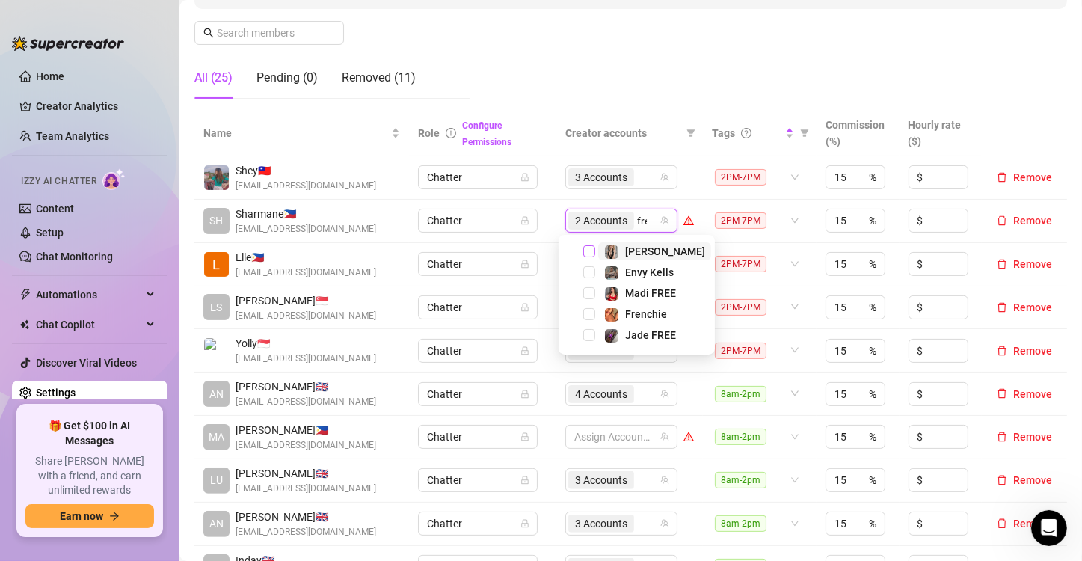
type input "fren"
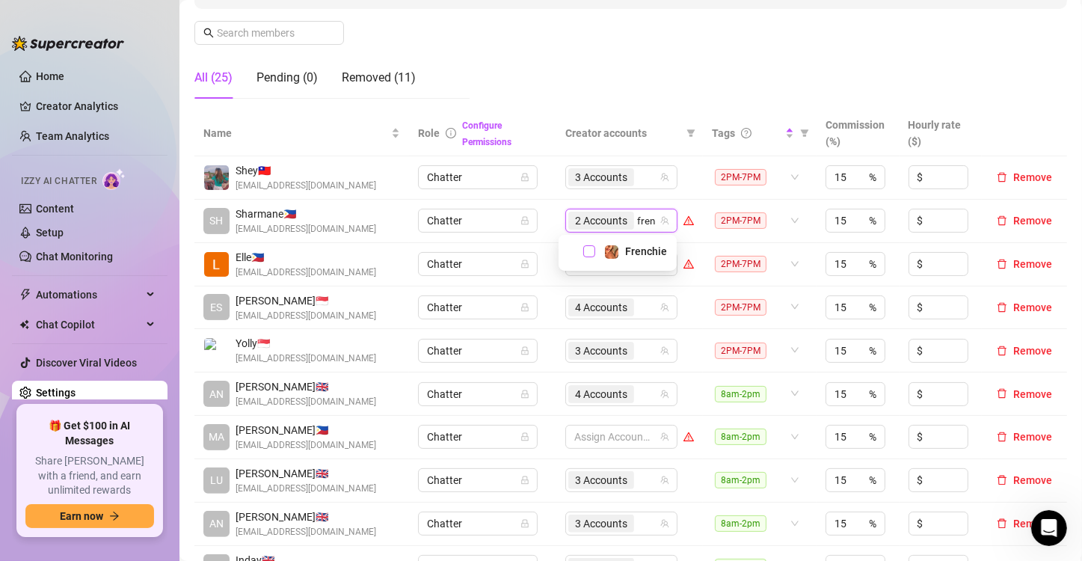
click at [588, 253] on span "Select tree node" at bounding box center [589, 251] width 12 height 12
type input "prin"
click at [642, 221] on input "prin" at bounding box center [647, 221] width 20 height 18
click at [683, 219] on td "3 Accounts prin" at bounding box center [629, 221] width 147 height 43
click at [642, 220] on div "3 Accounts" at bounding box center [613, 220] width 90 height 21
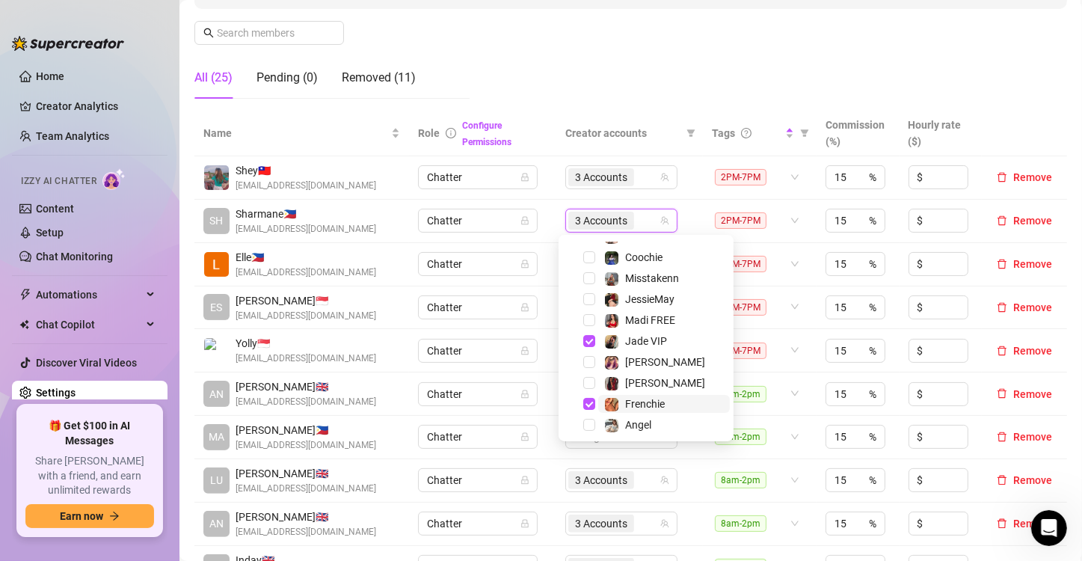
scroll to position [185, 0]
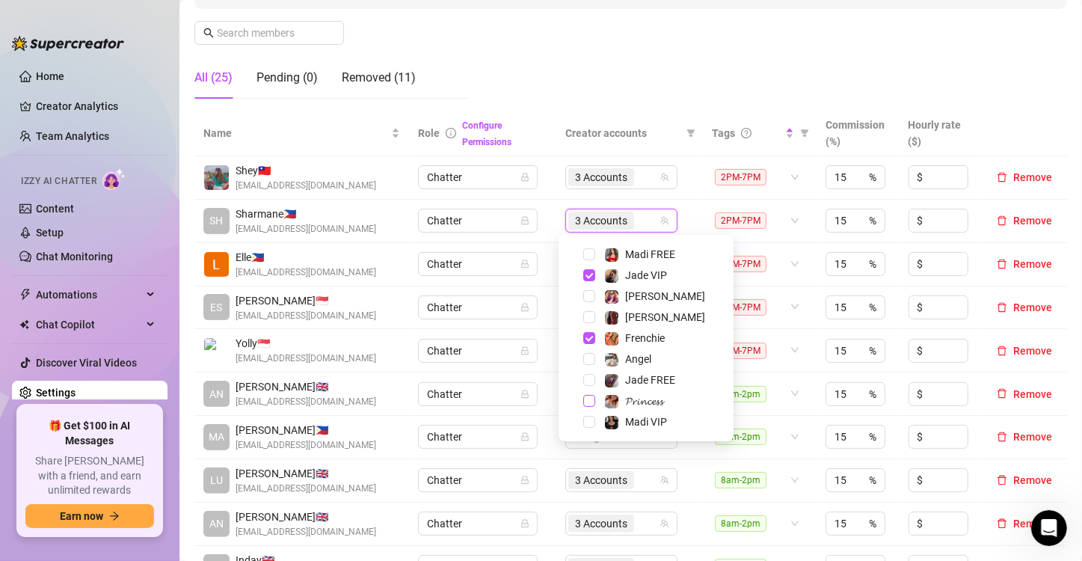
click at [586, 401] on span "Select tree node" at bounding box center [589, 401] width 12 height 12
click at [687, 224] on td "4 Accounts" at bounding box center [629, 221] width 147 height 43
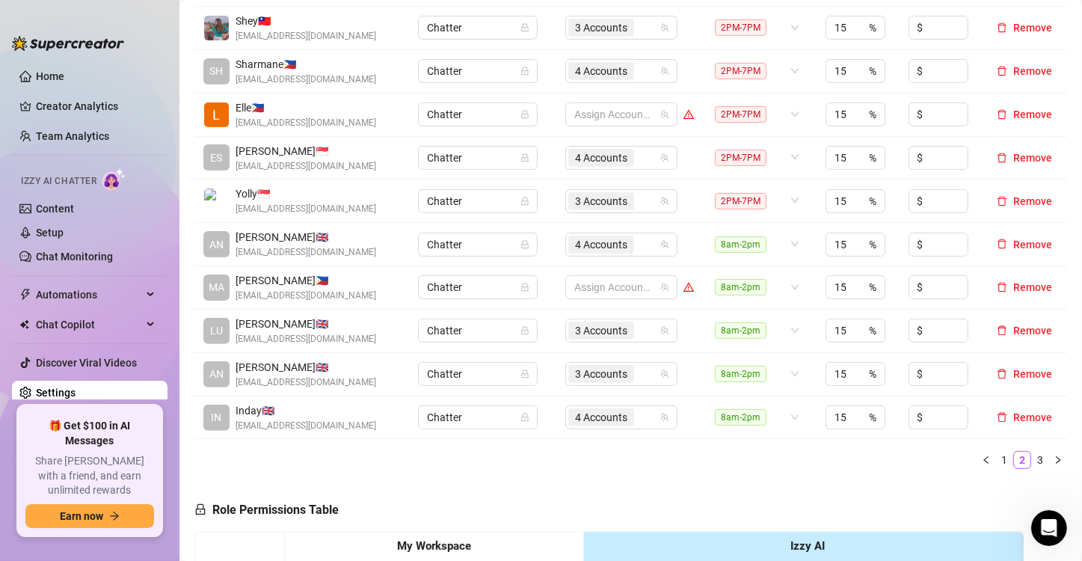
scroll to position [299, 0]
